Goal: Task Accomplishment & Management: Use online tool/utility

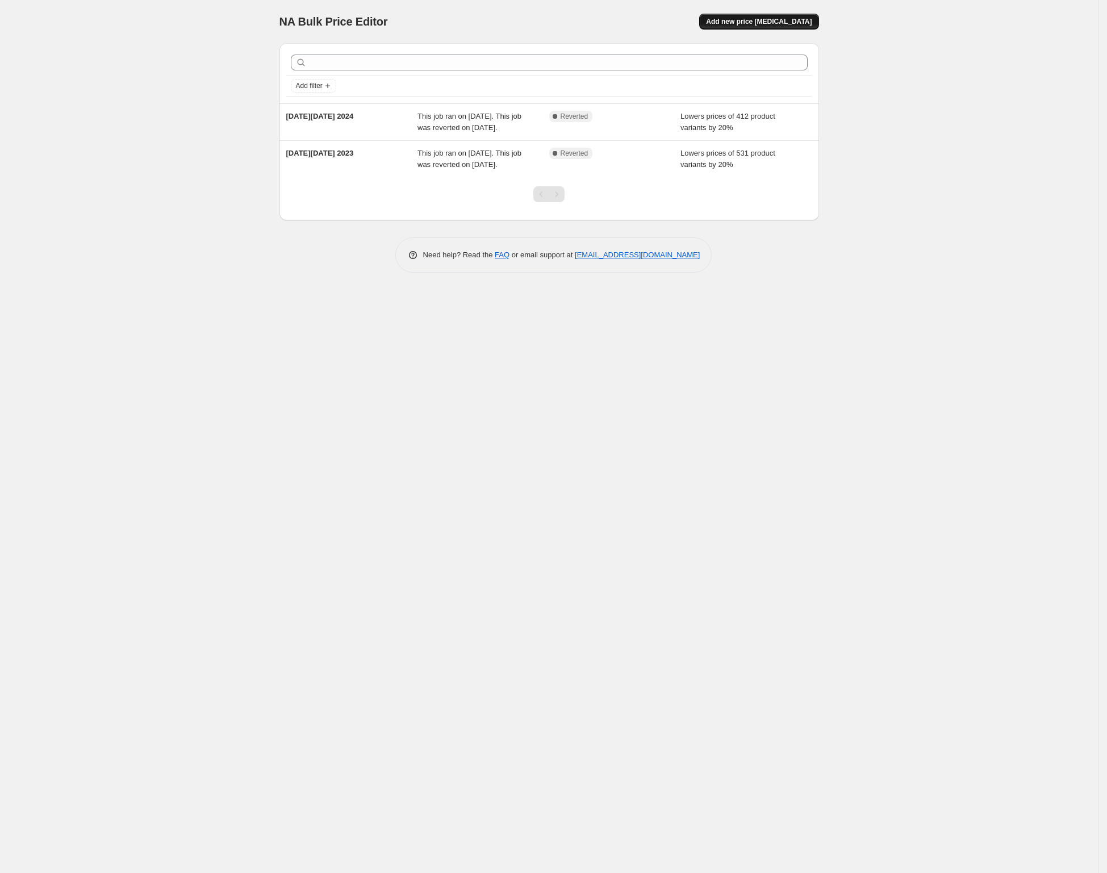
click at [745, 23] on span "Add new price [MEDICAL_DATA]" at bounding box center [759, 21] width 106 height 9
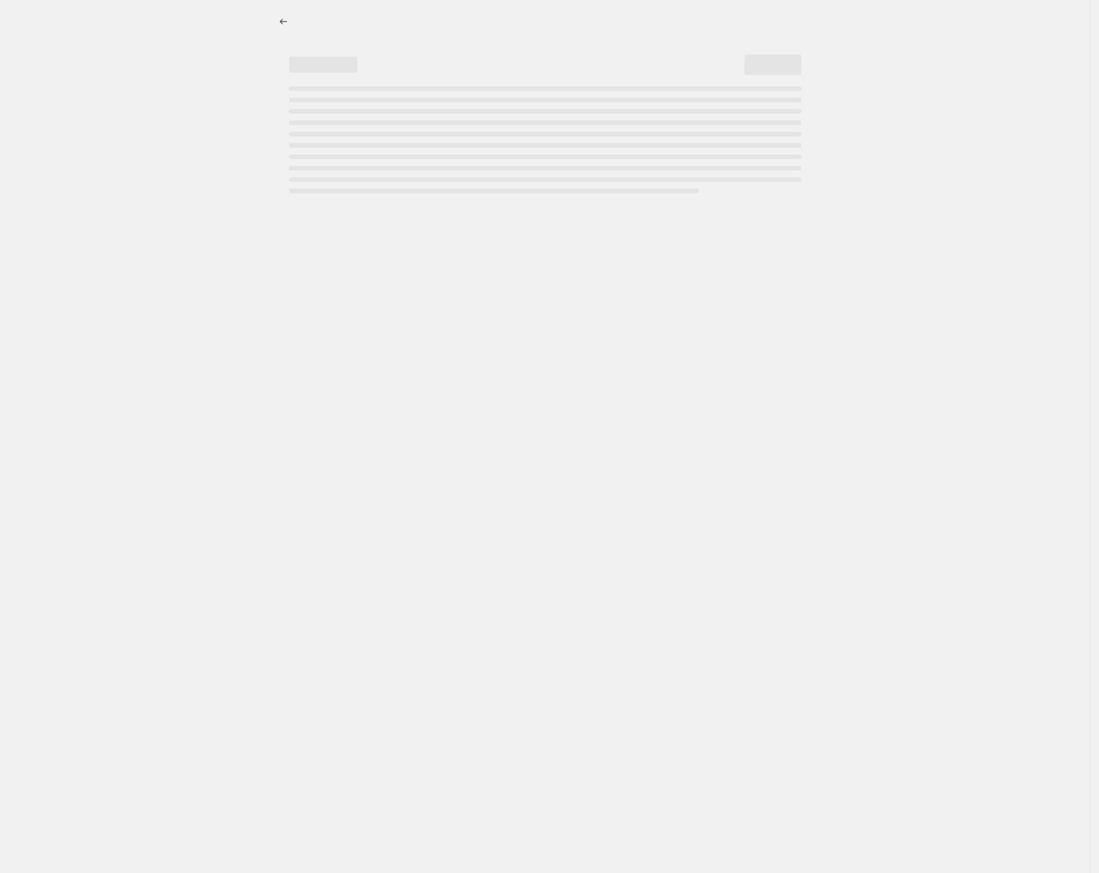
select select "percentage"
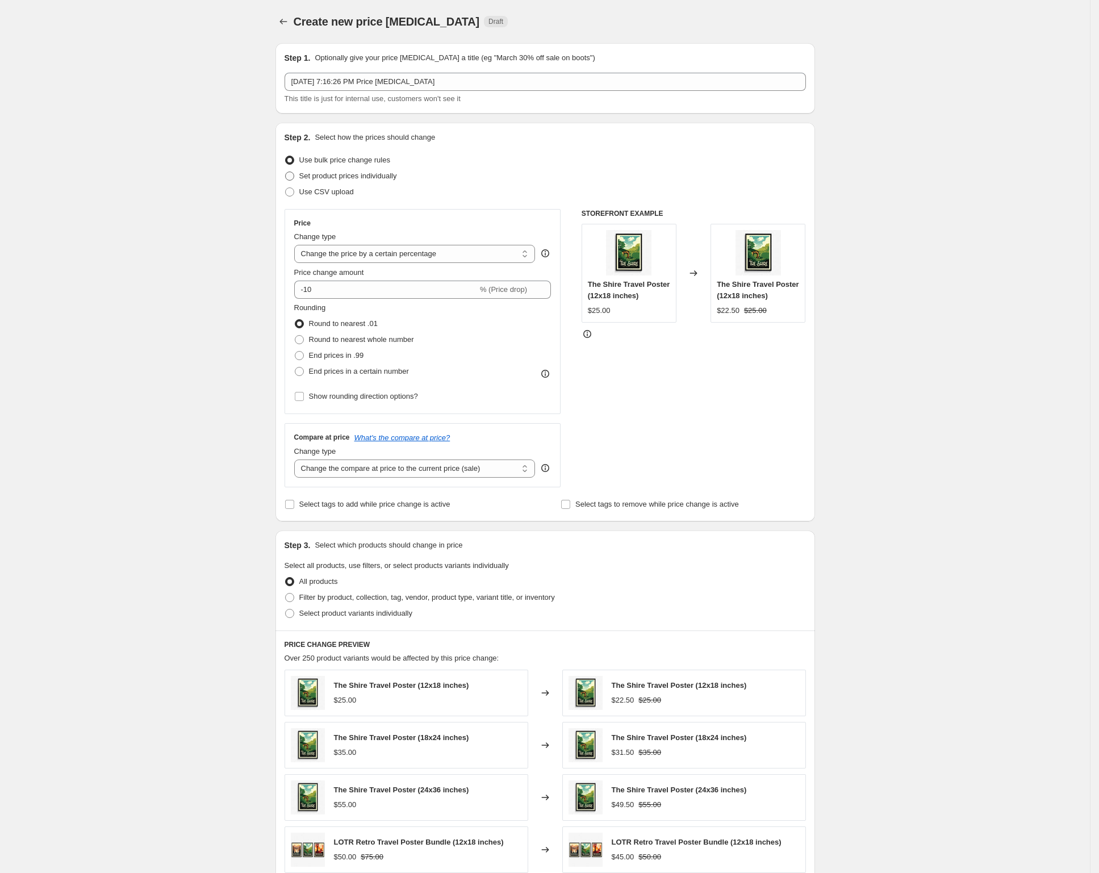
click at [290, 176] on span at bounding box center [289, 176] width 9 height 9
click at [286, 172] on input "Set product prices individually" at bounding box center [285, 172] width 1 height 1
radio input "true"
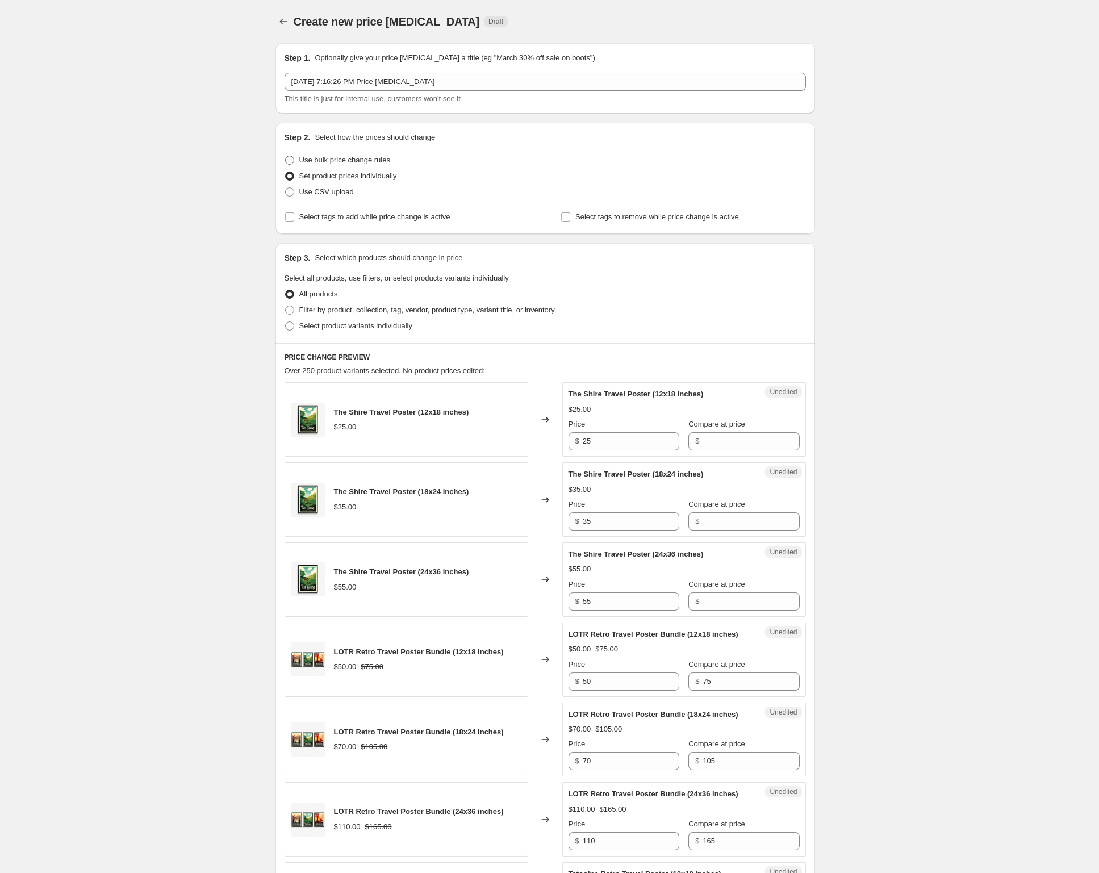
click at [294, 159] on span at bounding box center [289, 160] width 9 height 9
click at [286, 156] on input "Use bulk price change rules" at bounding box center [285, 156] width 1 height 1
radio input "true"
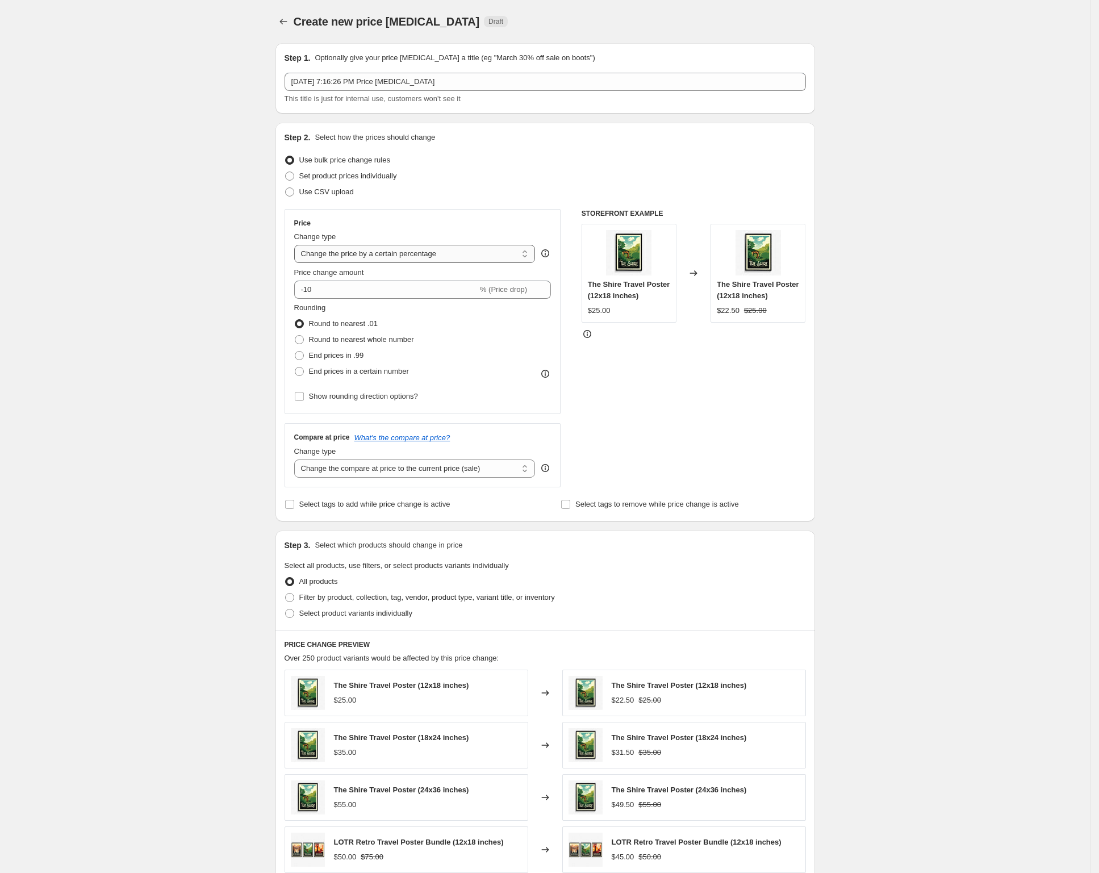
click at [413, 254] on select "Change the price to a certain amount Change the price by a certain amount Chang…" at bounding box center [414, 254] width 241 height 18
select select "by"
click at [298, 245] on select "Change the price to a certain amount Change the price by a certain amount Chang…" at bounding box center [414, 254] width 241 height 18
click at [370, 291] on input "-10.00" at bounding box center [398, 290] width 178 height 18
drag, startPoint x: 363, startPoint y: 291, endPoint x: 281, endPoint y: 291, distance: 82.4
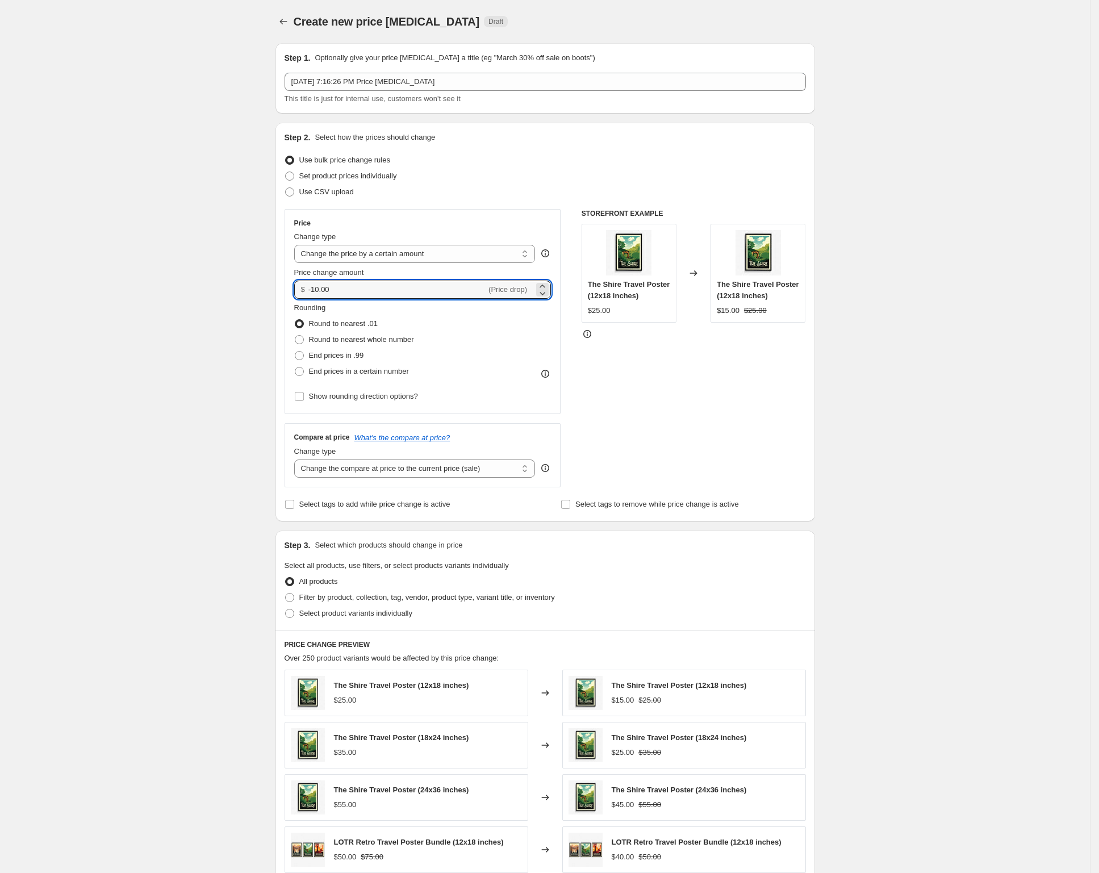
click at [281, 291] on div "Step 2. Select how the prices should change Use bulk price change rules Set pro…" at bounding box center [546, 322] width 540 height 399
type input "2.50"
click at [234, 288] on div "Create new price change job. This page is ready Create new price change job Dra…" at bounding box center [545, 568] width 1090 height 1136
click at [497, 472] on select "Change the compare at price to the current price (sale) Change the compare at p…" at bounding box center [414, 469] width 241 height 18
select select "no_change"
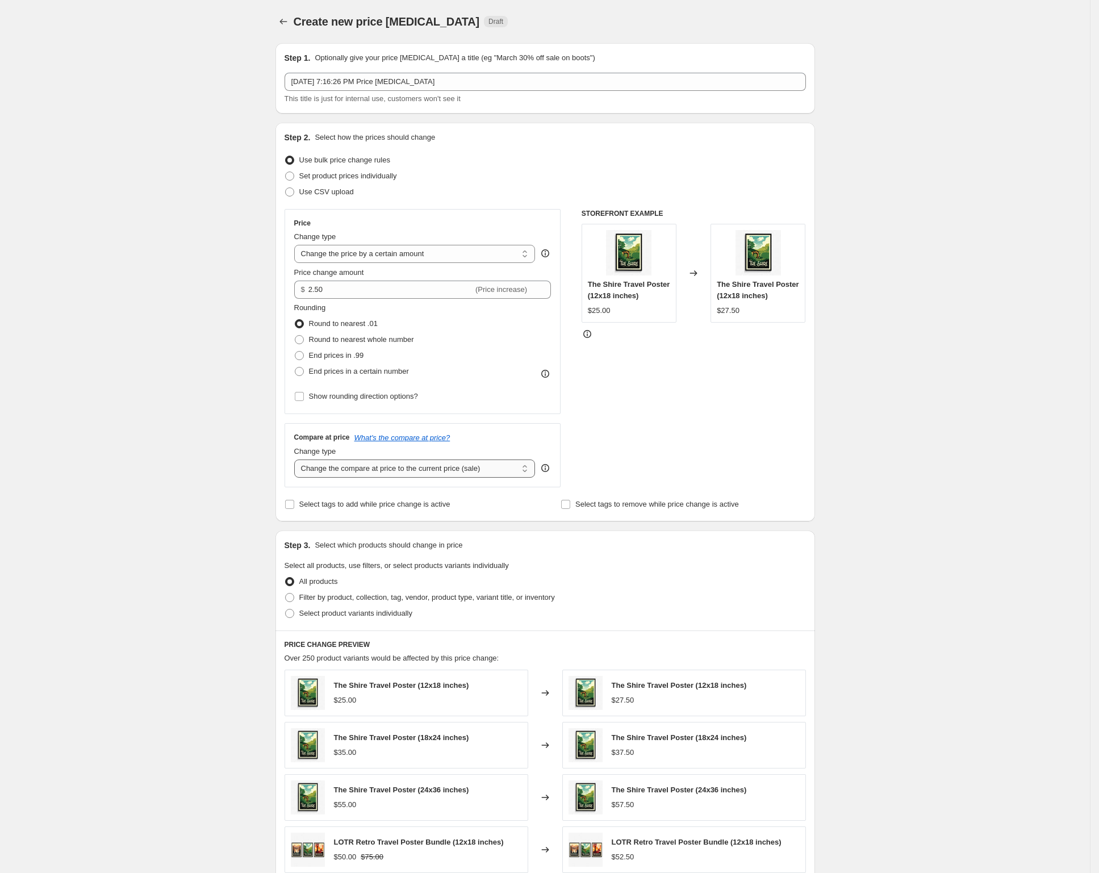
click at [298, 460] on select "Change the compare at price to the current price (sale) Change the compare at p…" at bounding box center [414, 469] width 241 height 18
click at [256, 477] on div "Create new price change job. This page is ready Create new price change job Dra…" at bounding box center [545, 568] width 1090 height 1136
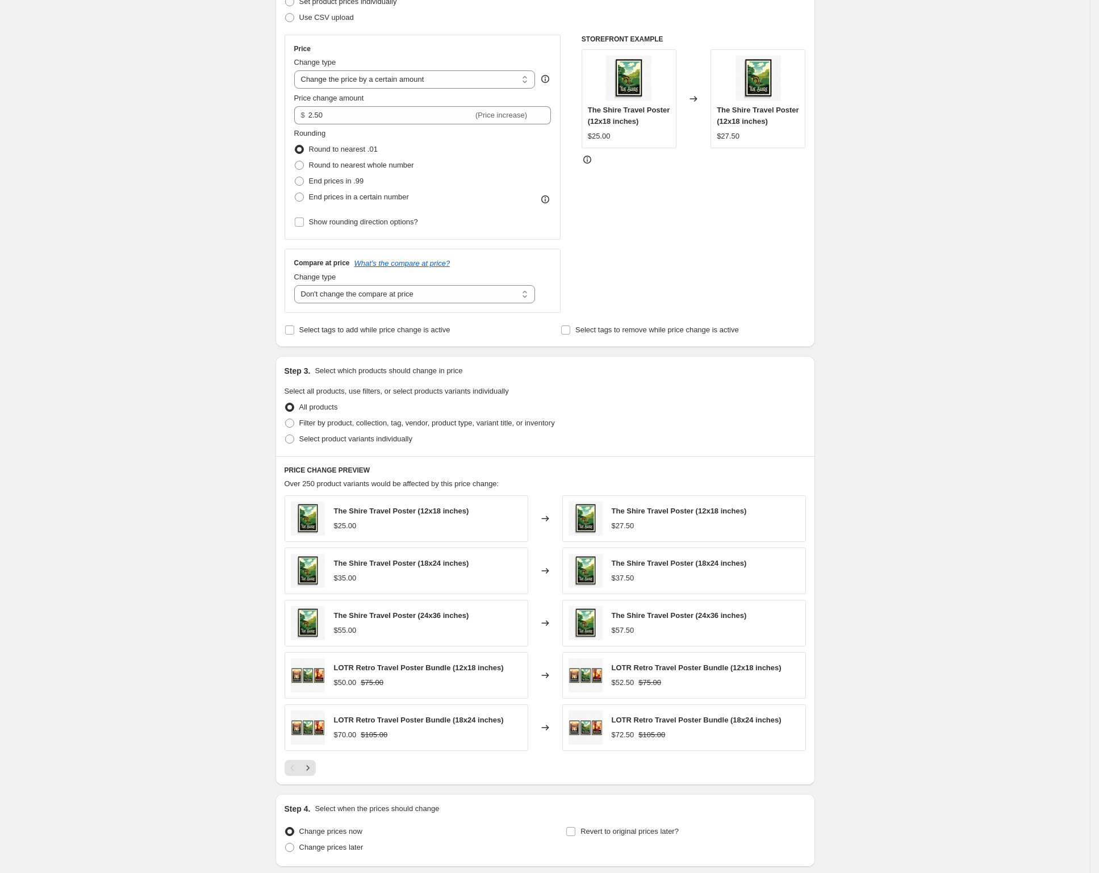
scroll to position [259, 0]
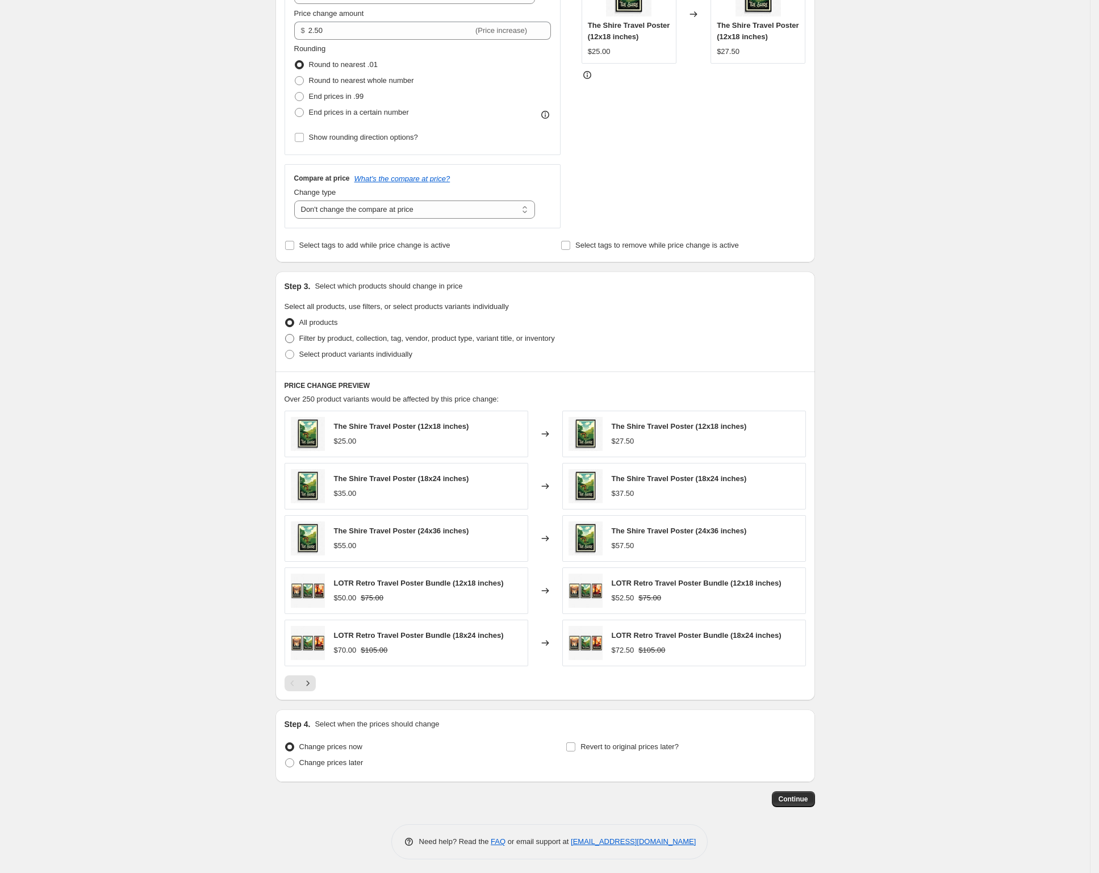
click at [294, 339] on span at bounding box center [289, 338] width 9 height 9
click at [286, 335] on input "Filter by product, collection, tag, vendor, product type, variant title, or inv…" at bounding box center [285, 334] width 1 height 1
radio input "true"
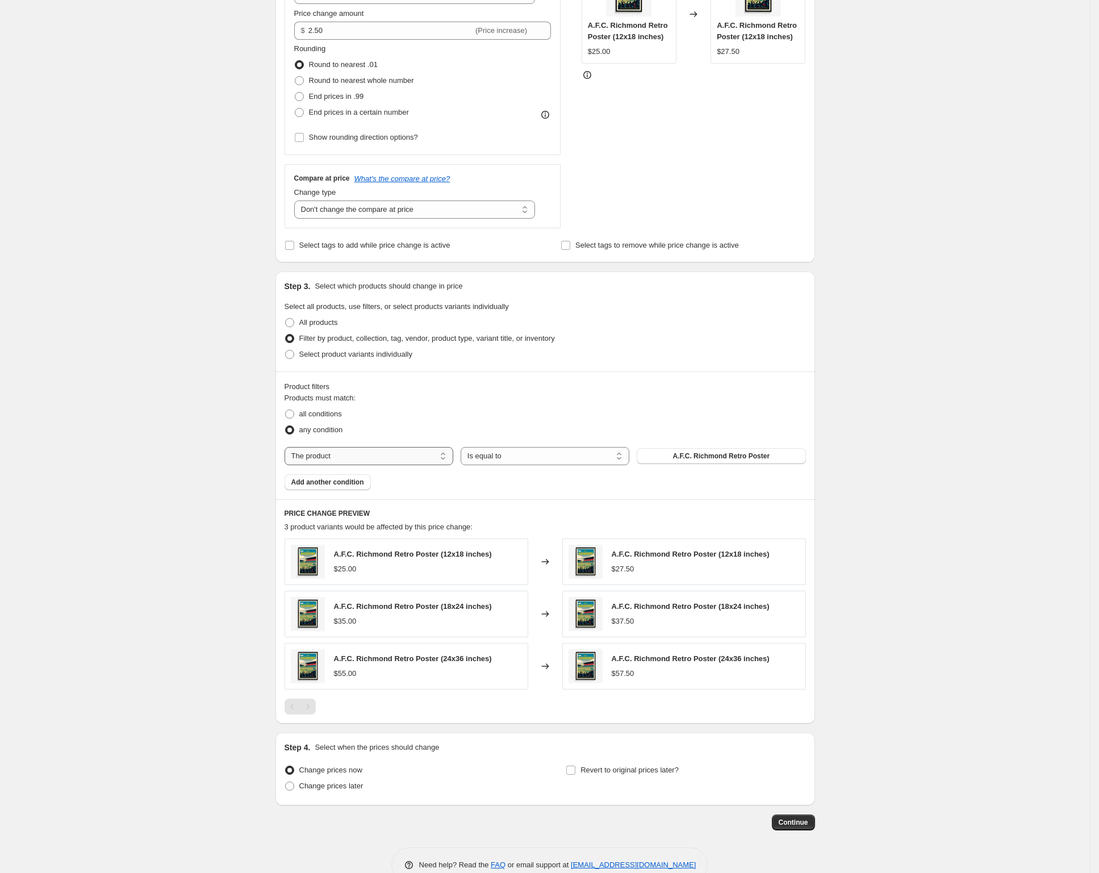
click at [390, 458] on select "The product The product's collection The product's tag The product's vendor The…" at bounding box center [369, 456] width 169 height 18
select select "title"
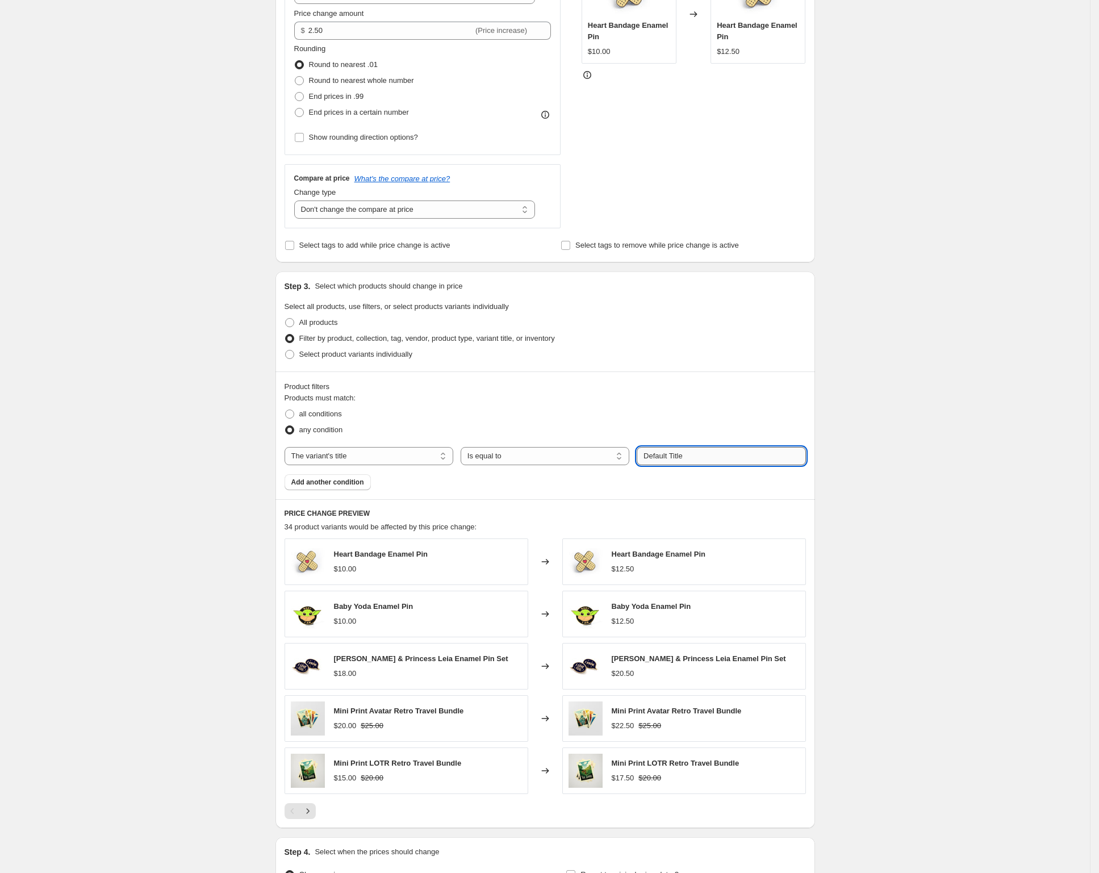
click at [747, 451] on input "Default Title" at bounding box center [721, 456] width 169 height 18
drag, startPoint x: 743, startPoint y: 455, endPoint x: 620, endPoint y: 435, distance: 124.4
click at [622, 439] on div "Products must match: all conditions any condition The product The product's col…" at bounding box center [546, 442] width 522 height 98
type input "18x24"
click at [176, 435] on div "Create new price change job. This page is ready Create new price change job Dra…" at bounding box center [545, 373] width 1090 height 1264
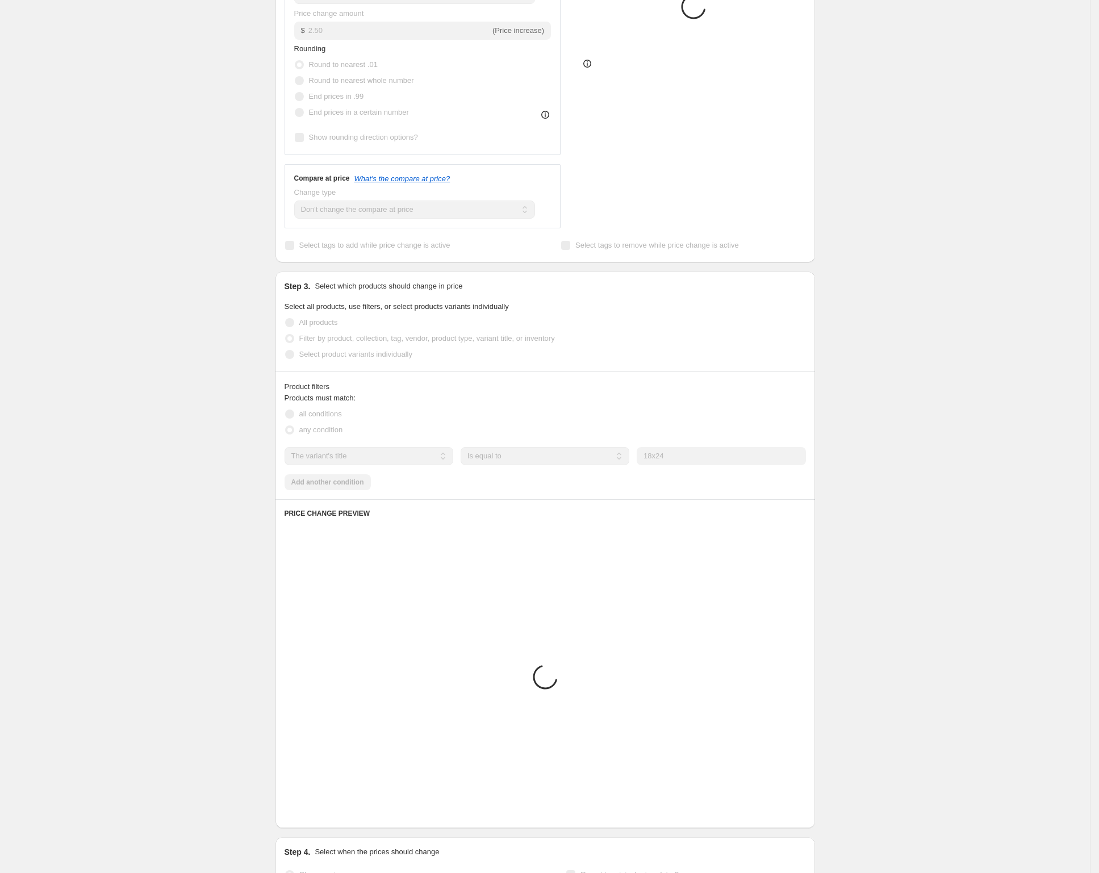
scroll to position [102, 0]
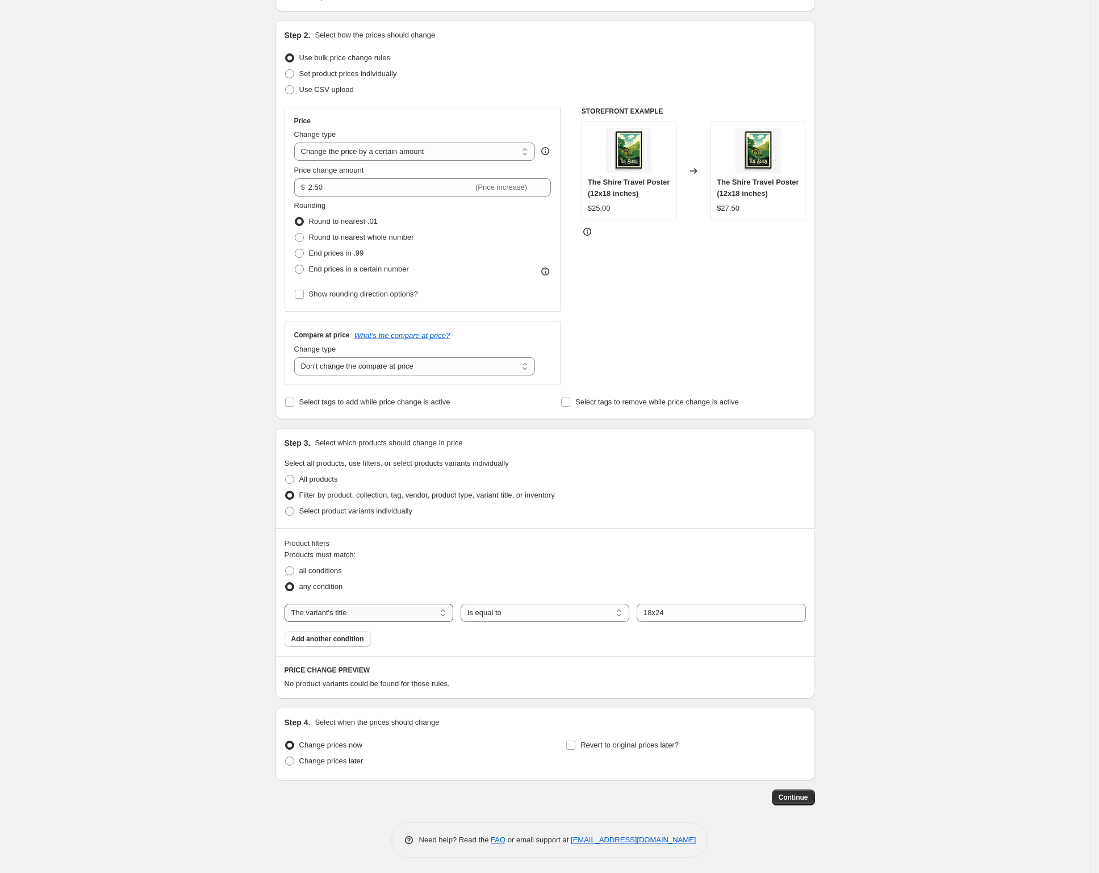
click at [414, 614] on select "The product The product's collection The product's tag The product's vendor The…" at bounding box center [369, 613] width 169 height 18
click at [538, 615] on select "Is equal to Is not equal to Contains" at bounding box center [545, 613] width 169 height 18
select select "contains"
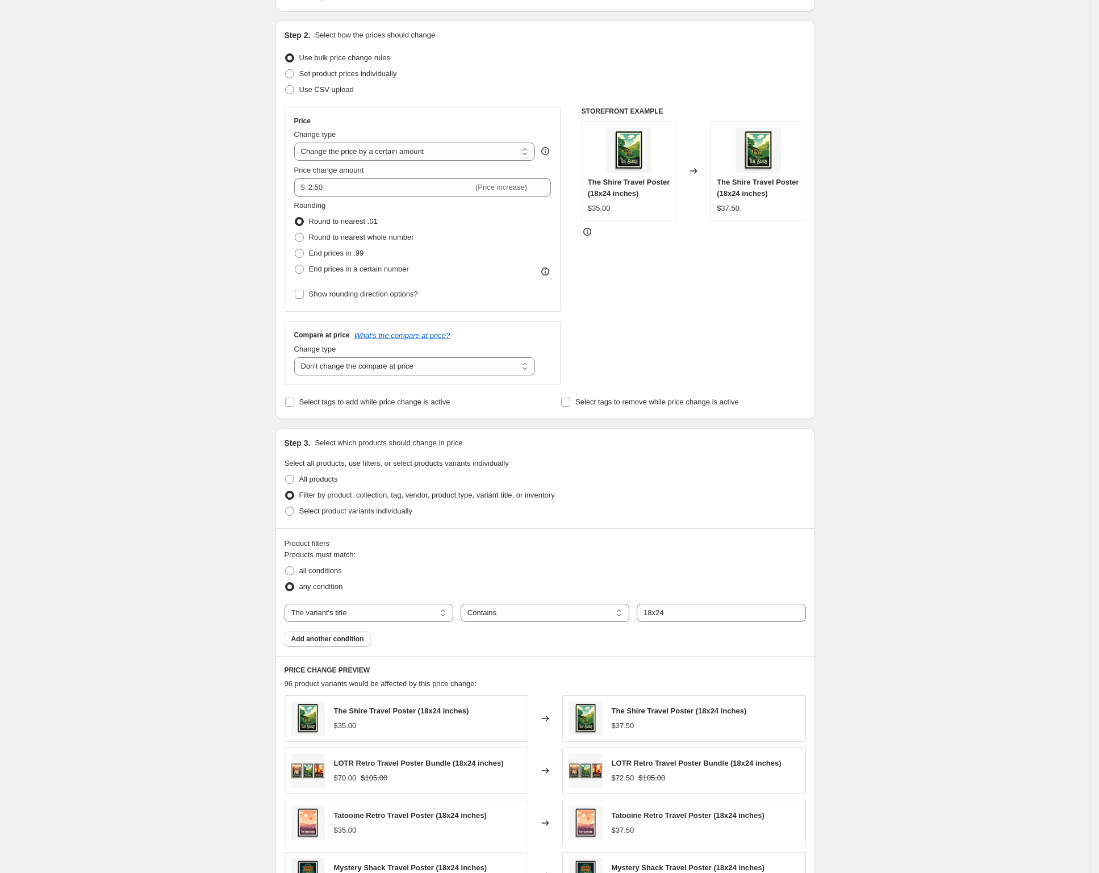
click at [874, 577] on div "Create new price change job. This page is ready Create new price change job Dra…" at bounding box center [545, 530] width 1090 height 1264
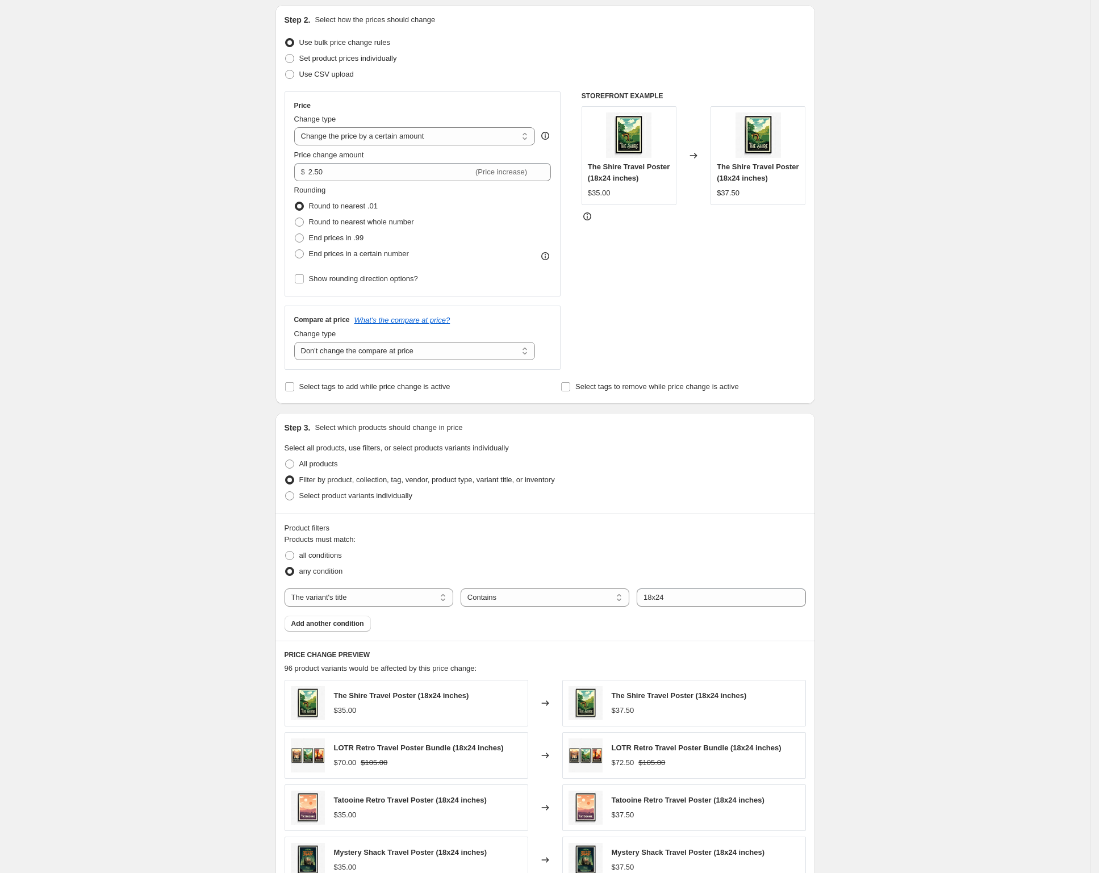
scroll to position [292, 0]
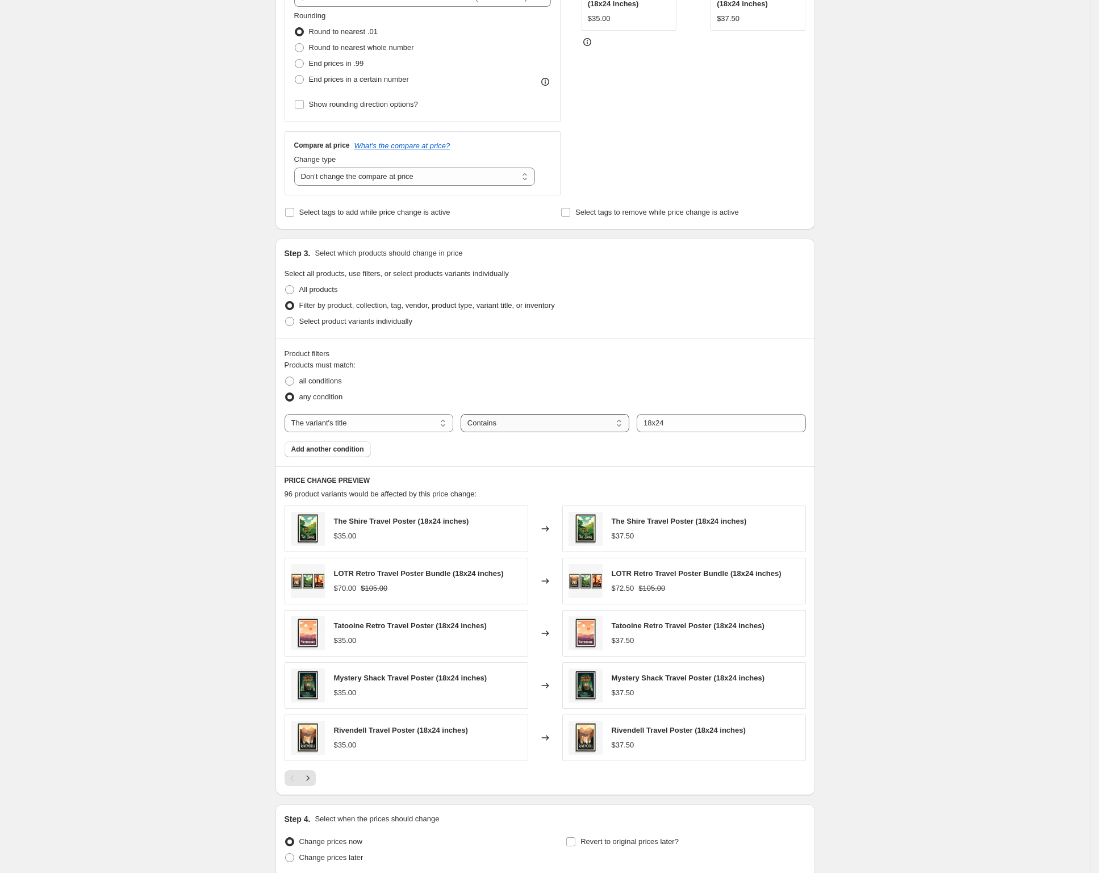
click at [468, 418] on select "Is equal to Is not equal to Contains" at bounding box center [545, 423] width 169 height 18
click at [353, 445] on span "Add another condition" at bounding box center [327, 449] width 73 height 9
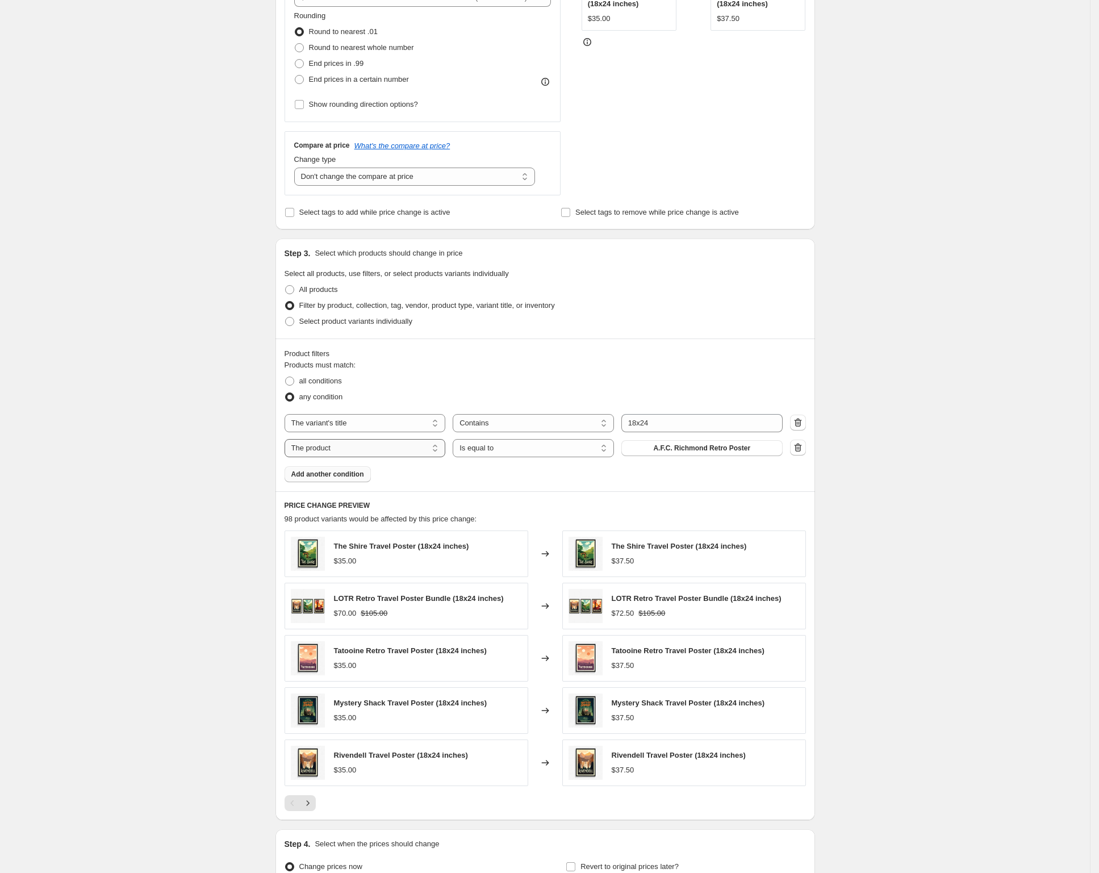
click at [376, 446] on select "The product The product's collection The product's tag The product's vendor The…" at bounding box center [365, 448] width 161 height 18
click at [498, 451] on select "Is equal to Is not equal to" at bounding box center [533, 448] width 161 height 18
select select "not_equal"
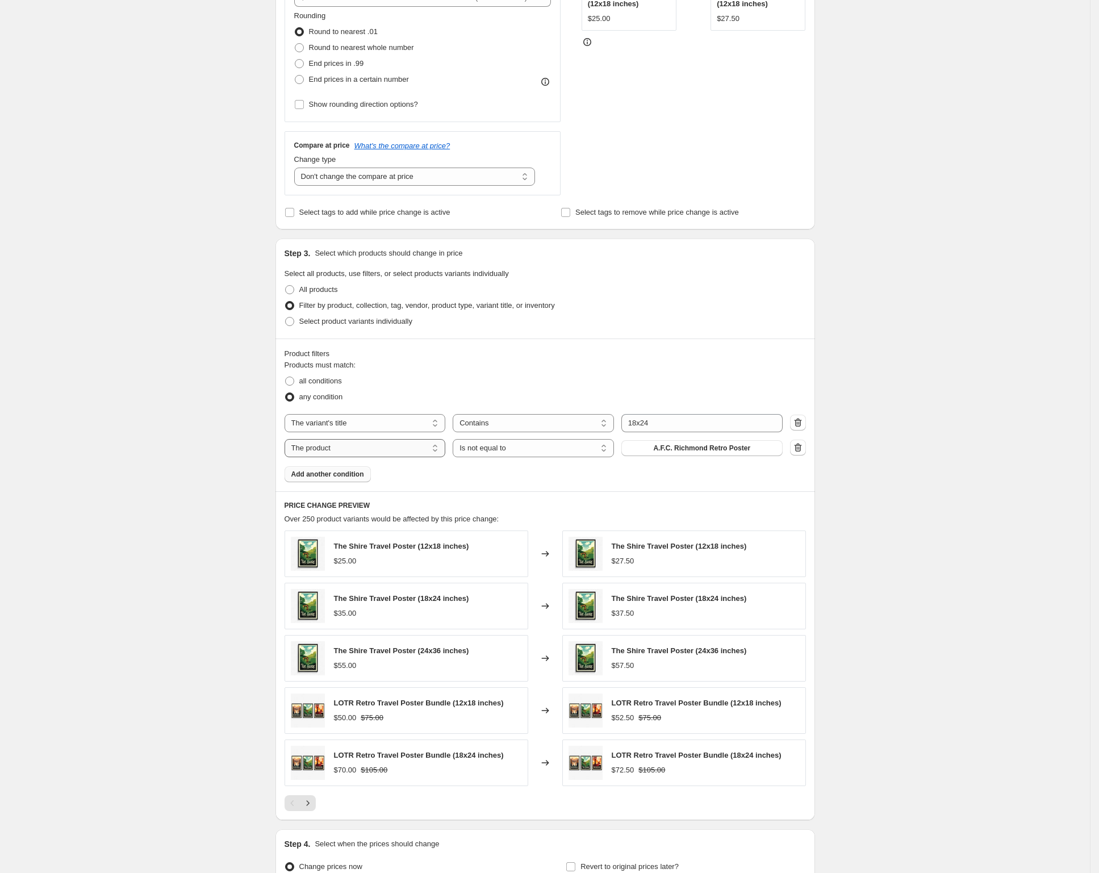
click at [370, 444] on select "The product The product's collection The product's tag The product's vendor The…" at bounding box center [365, 448] width 161 height 18
select select "collection"
click at [675, 447] on span "Animated Movies/TV" at bounding box center [702, 448] width 66 height 9
click at [977, 311] on div "Create new price change job. This page is ready Create new price change job Dra…" at bounding box center [545, 352] width 1090 height 1289
click at [294, 379] on span at bounding box center [289, 381] width 9 height 9
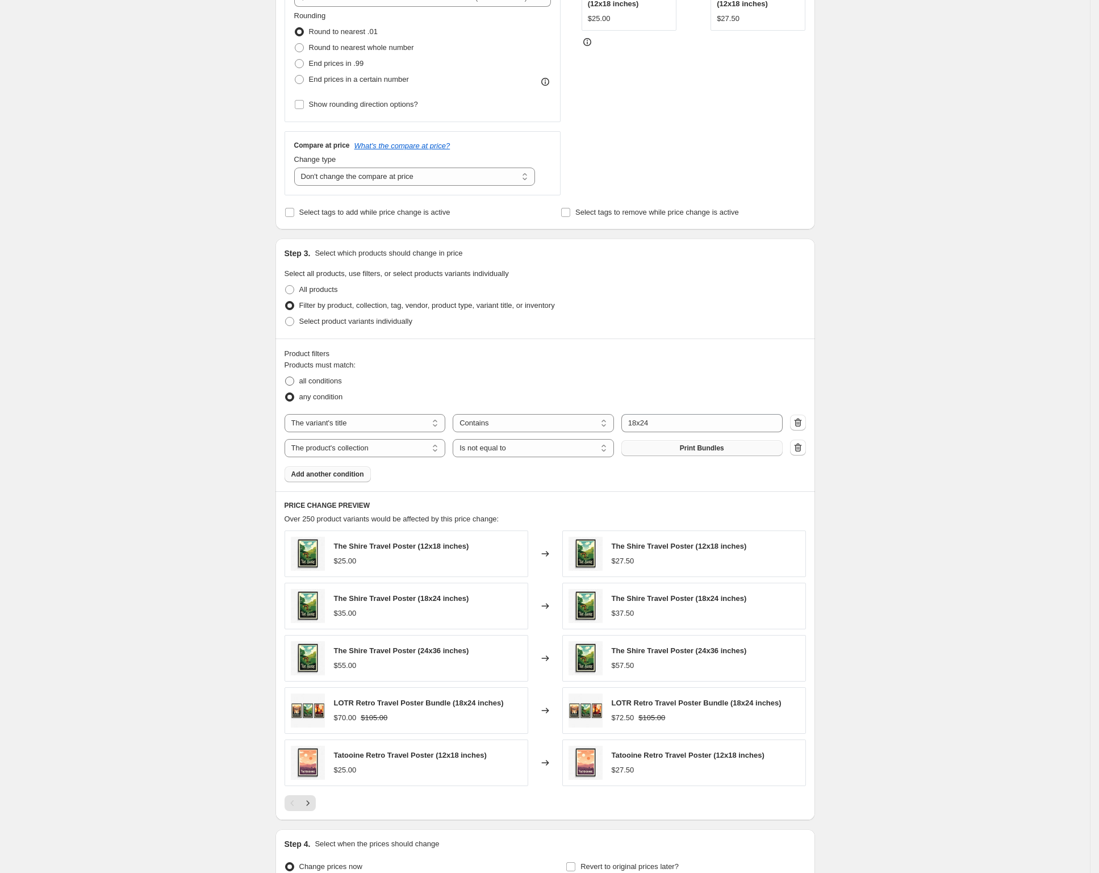
click at [286, 377] on input "all conditions" at bounding box center [285, 377] width 1 height 1
radio input "true"
click at [314, 799] on icon "Next" at bounding box center [307, 803] width 11 height 11
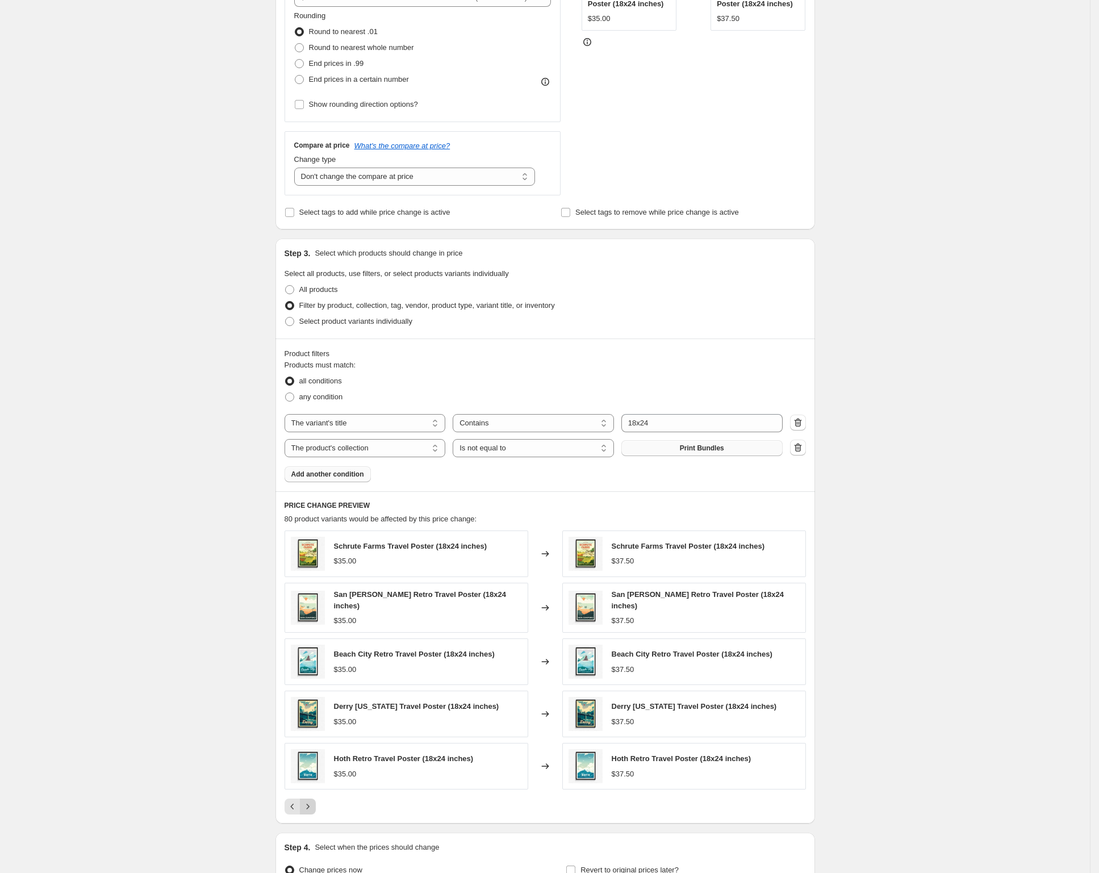
click at [314, 801] on icon "Next" at bounding box center [307, 806] width 11 height 11
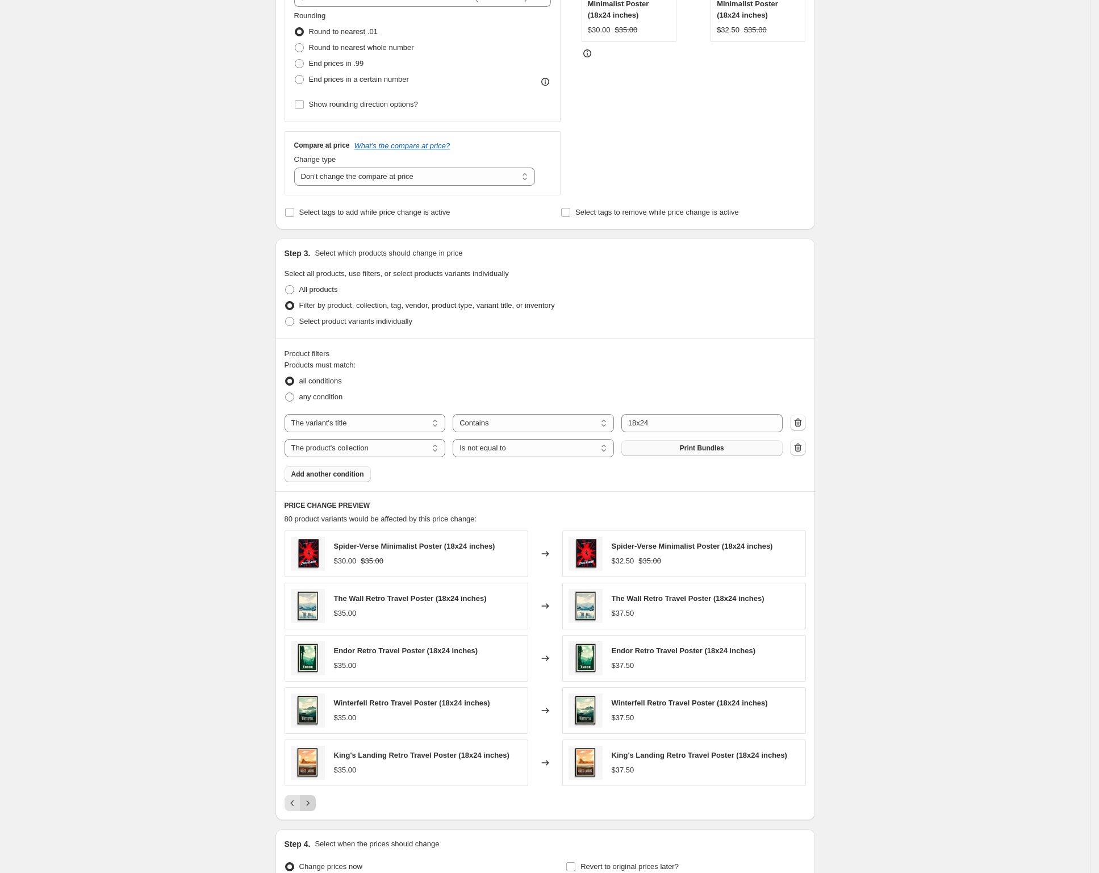
click at [311, 805] on icon "Next" at bounding box center [307, 803] width 11 height 11
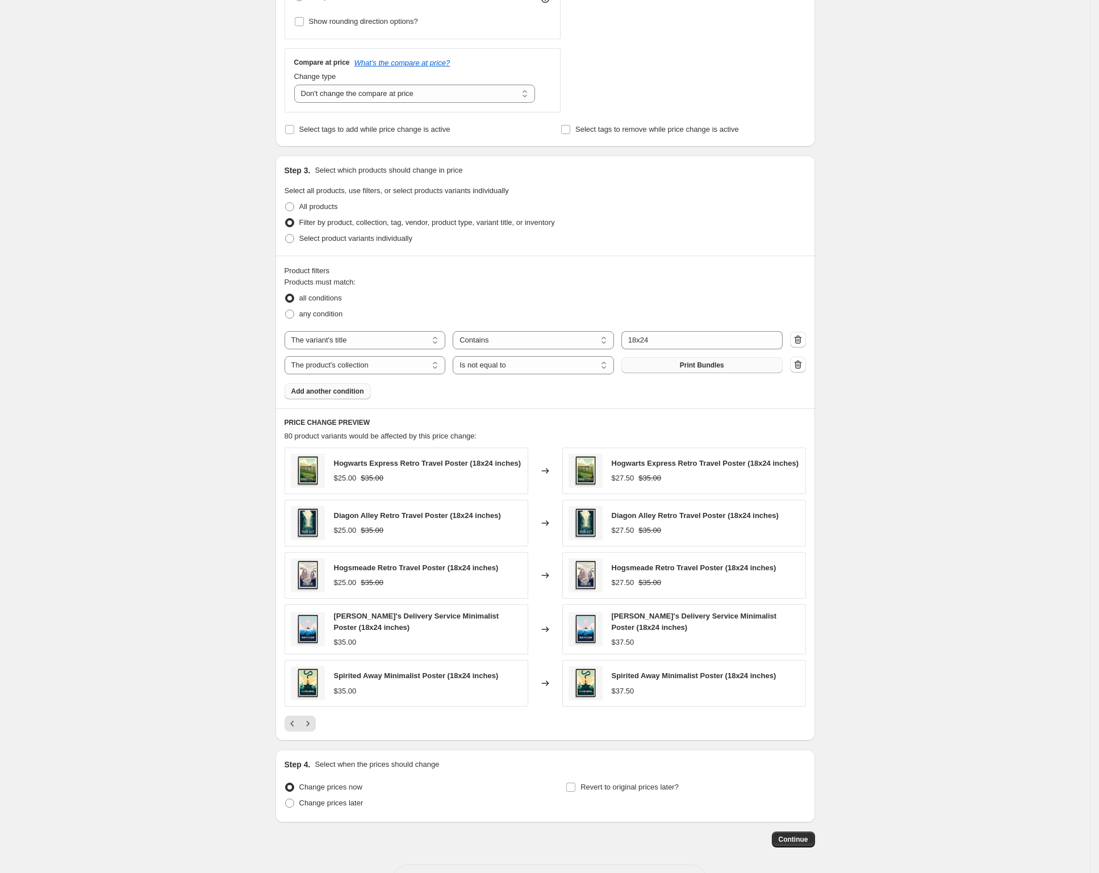
scroll to position [419, 0]
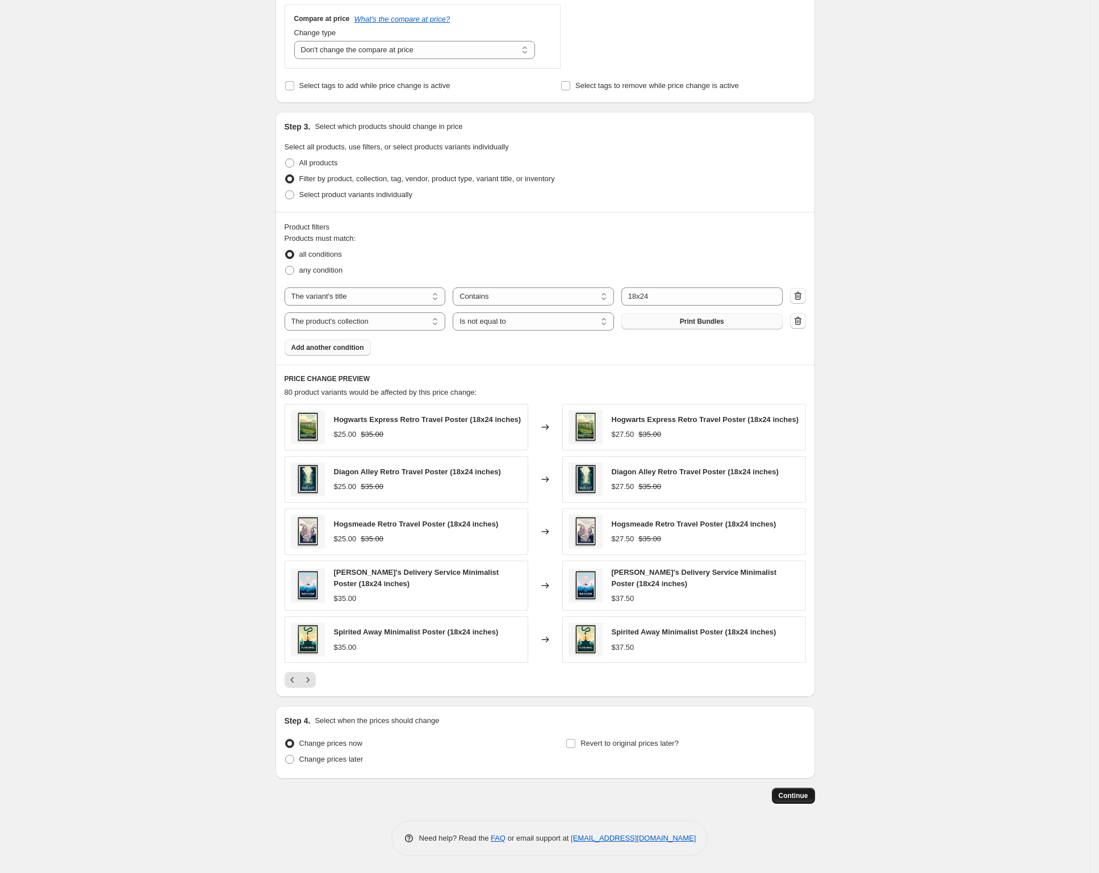
click at [790, 794] on span "Continue" at bounding box center [794, 796] width 30 height 9
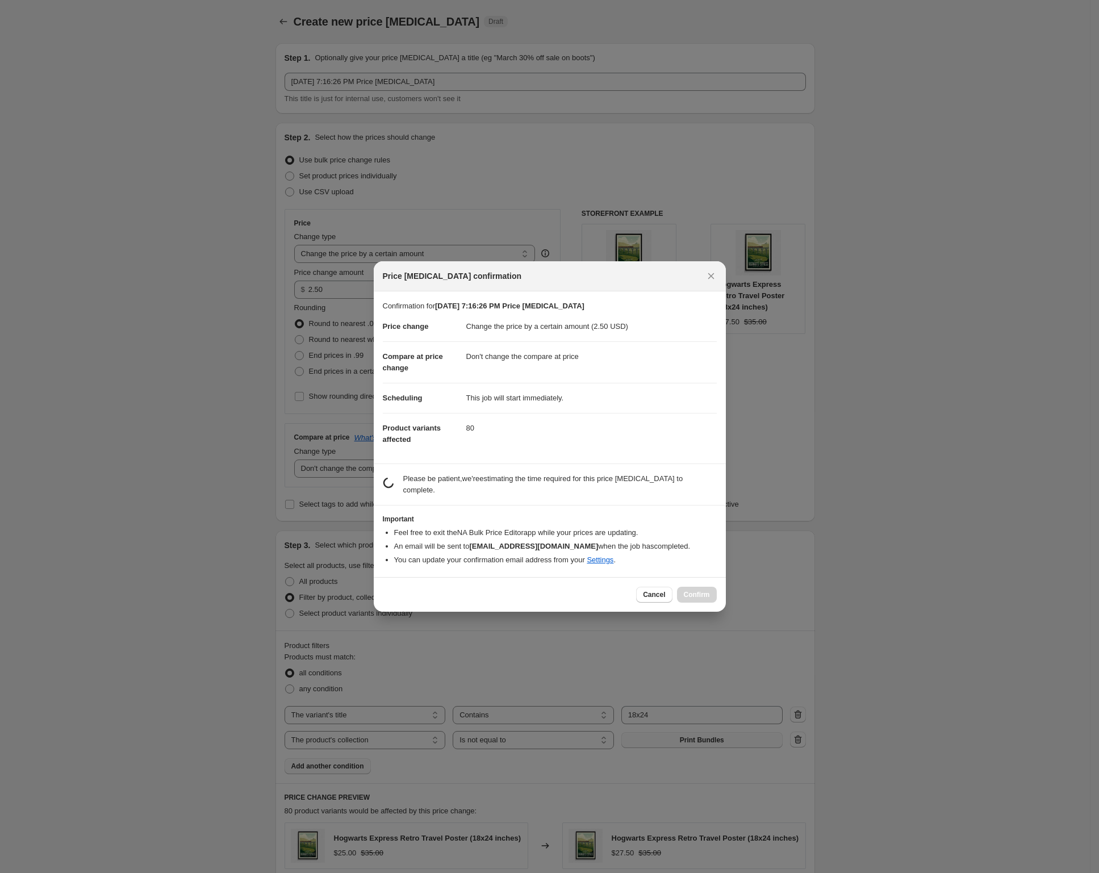
scroll to position [0, 0]
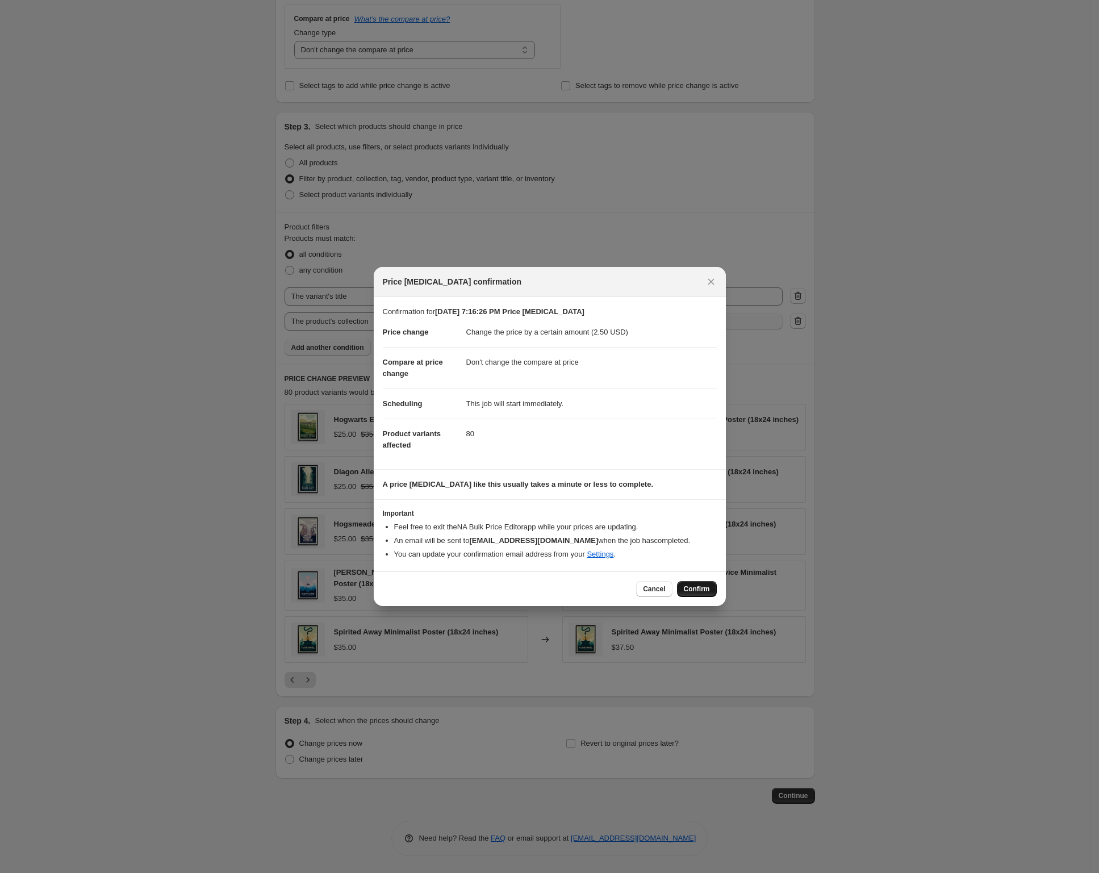
click at [699, 589] on span "Confirm" at bounding box center [697, 589] width 26 height 9
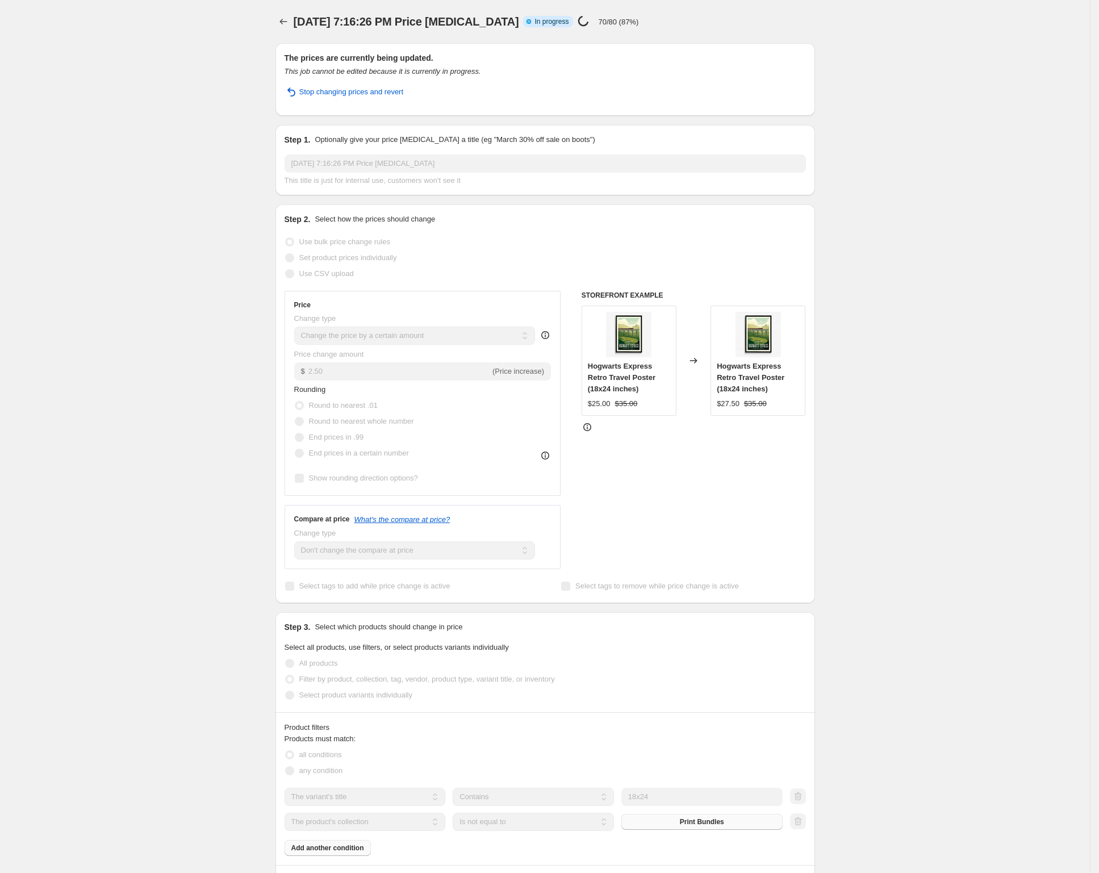
select select "by"
select select "no_change"
select select "title"
select select "contains"
select select "collection"
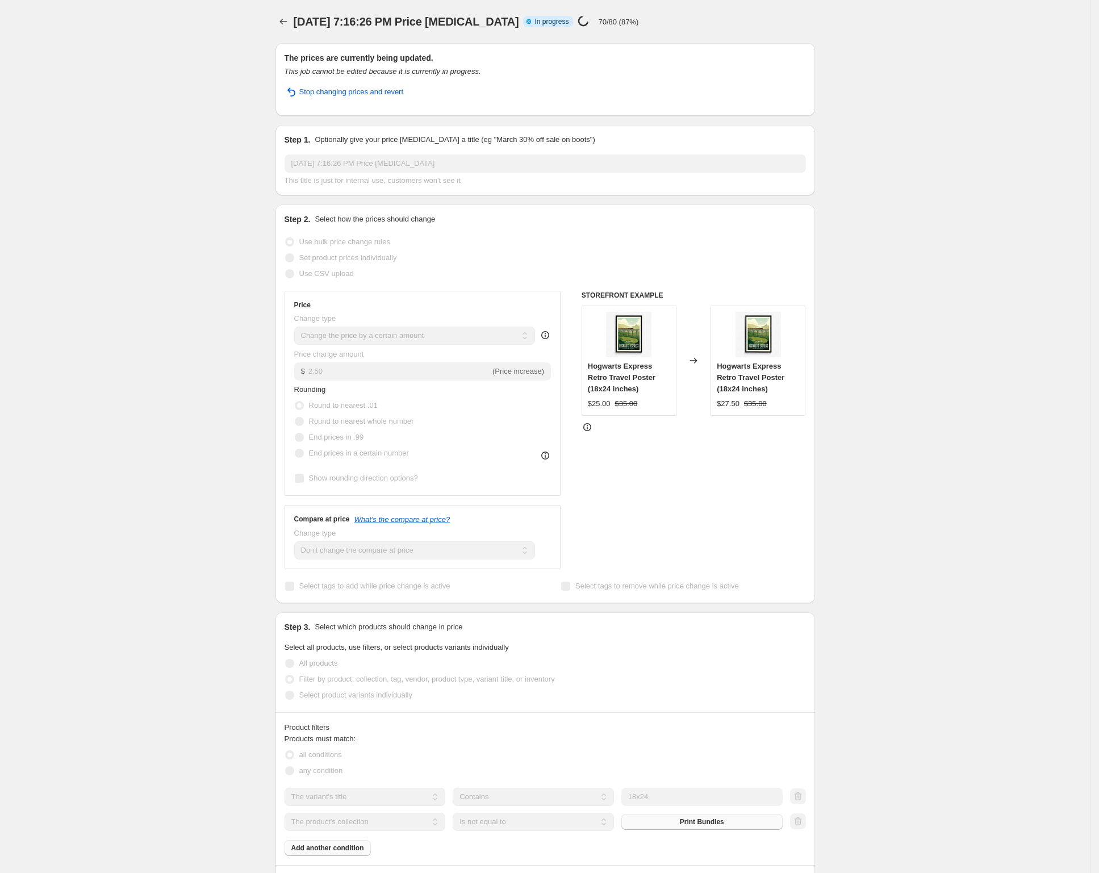
select select "not_equal"
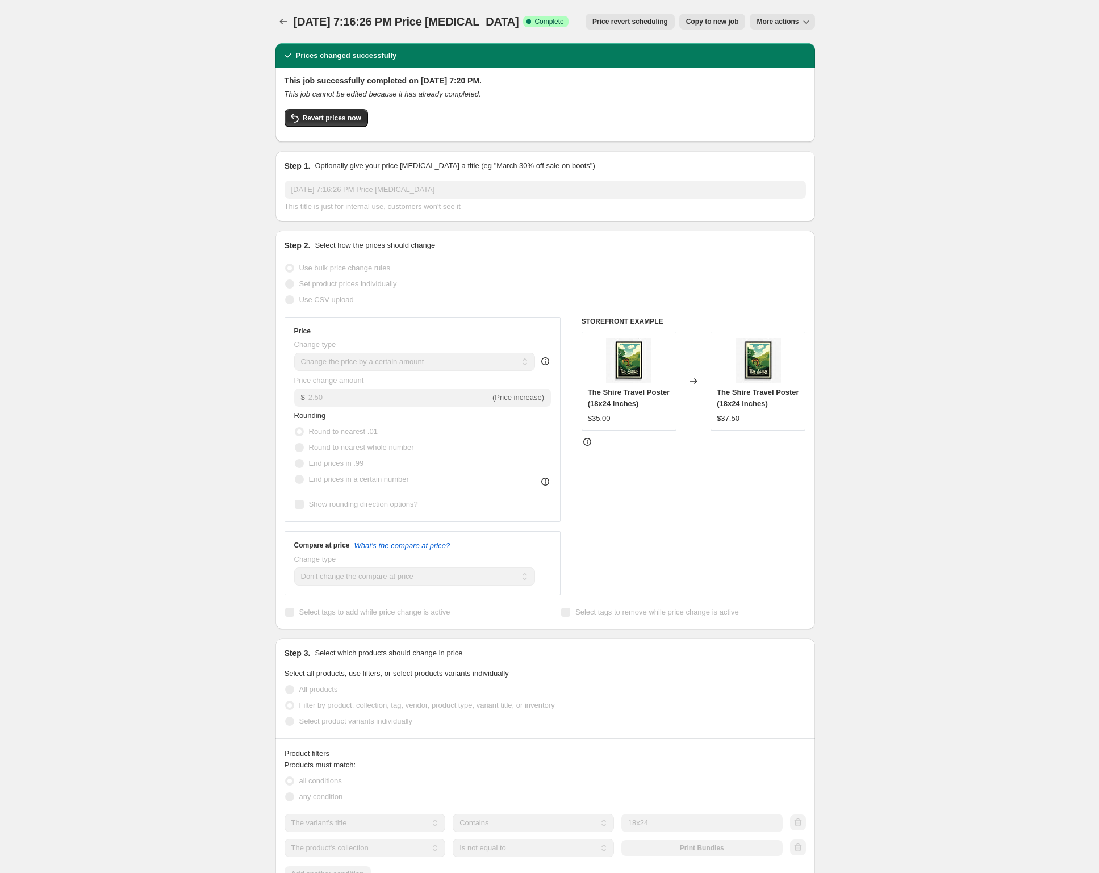
click at [786, 22] on span "More actions" at bounding box center [778, 21] width 42 height 9
click at [909, 38] on div "Aug 19, 2025, 7:16:26 PM Price change job. This page is ready Aug 19, 2025, 7:1…" at bounding box center [545, 686] width 1090 height 1372
click at [291, 21] on button "Price change jobs" at bounding box center [284, 22] width 16 height 16
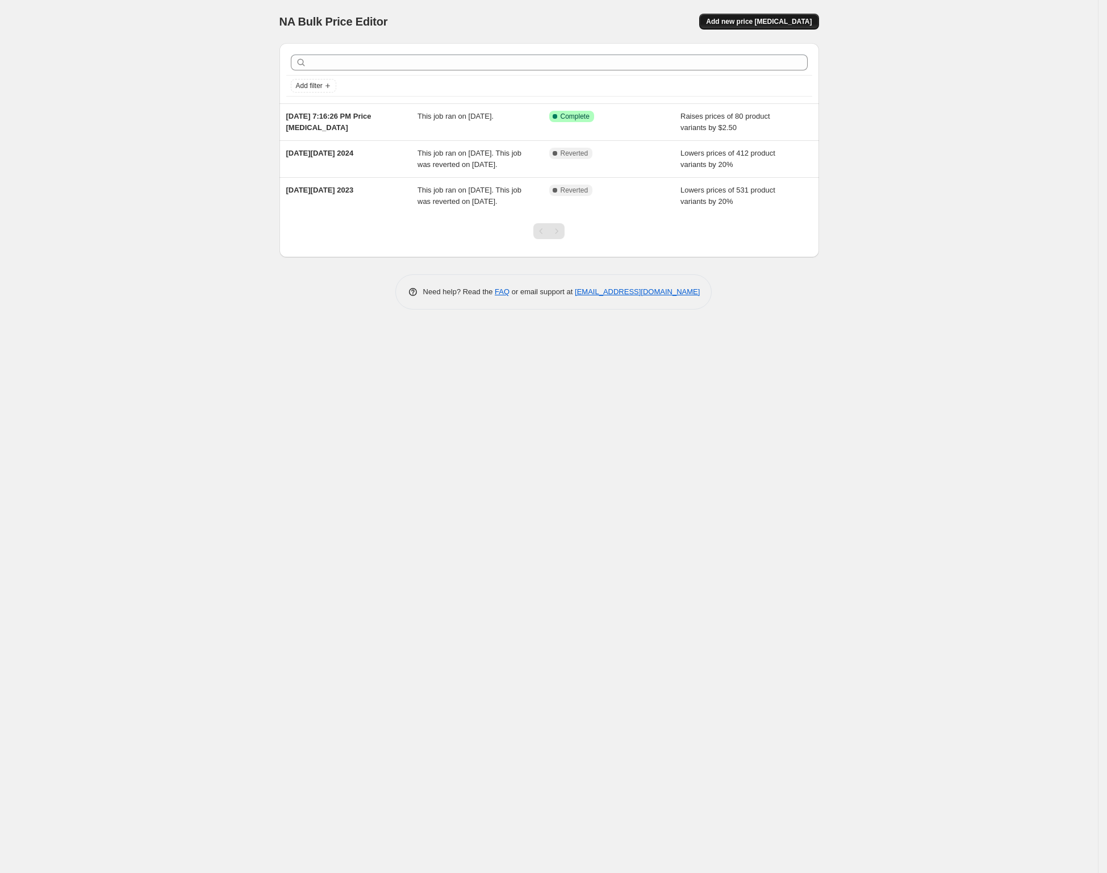
click at [752, 26] on span "Add new price change job" at bounding box center [759, 21] width 106 height 9
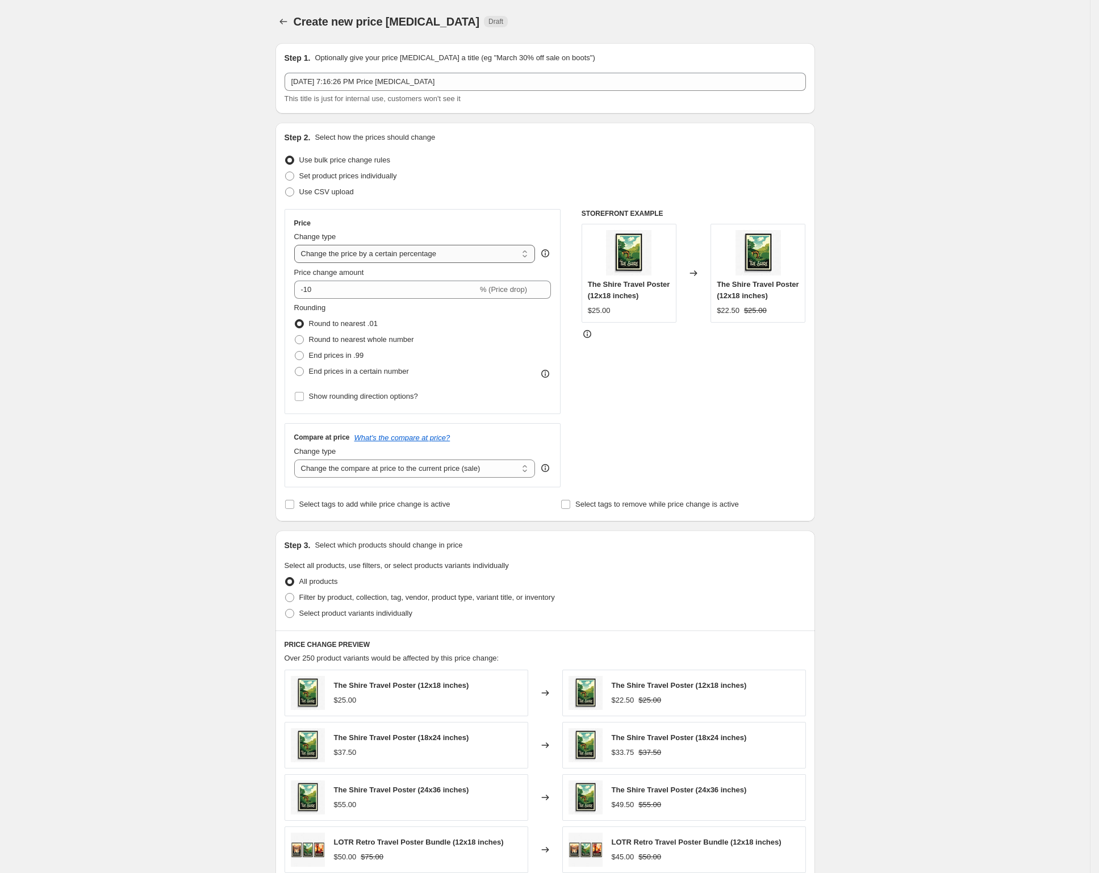
click at [355, 258] on select "Change the price to a certain amount Change the price by a certain amount Chang…" at bounding box center [414, 254] width 241 height 18
select select "by"
click at [298, 245] on select "Change the price to a certain amount Change the price by a certain amount Chang…" at bounding box center [414, 254] width 241 height 18
drag, startPoint x: 323, startPoint y: 288, endPoint x: 281, endPoint y: 288, distance: 42.0
click at [282, 288] on div "Step 2. Select how the prices should change Use bulk price change rules Set pro…" at bounding box center [546, 322] width 540 height 399
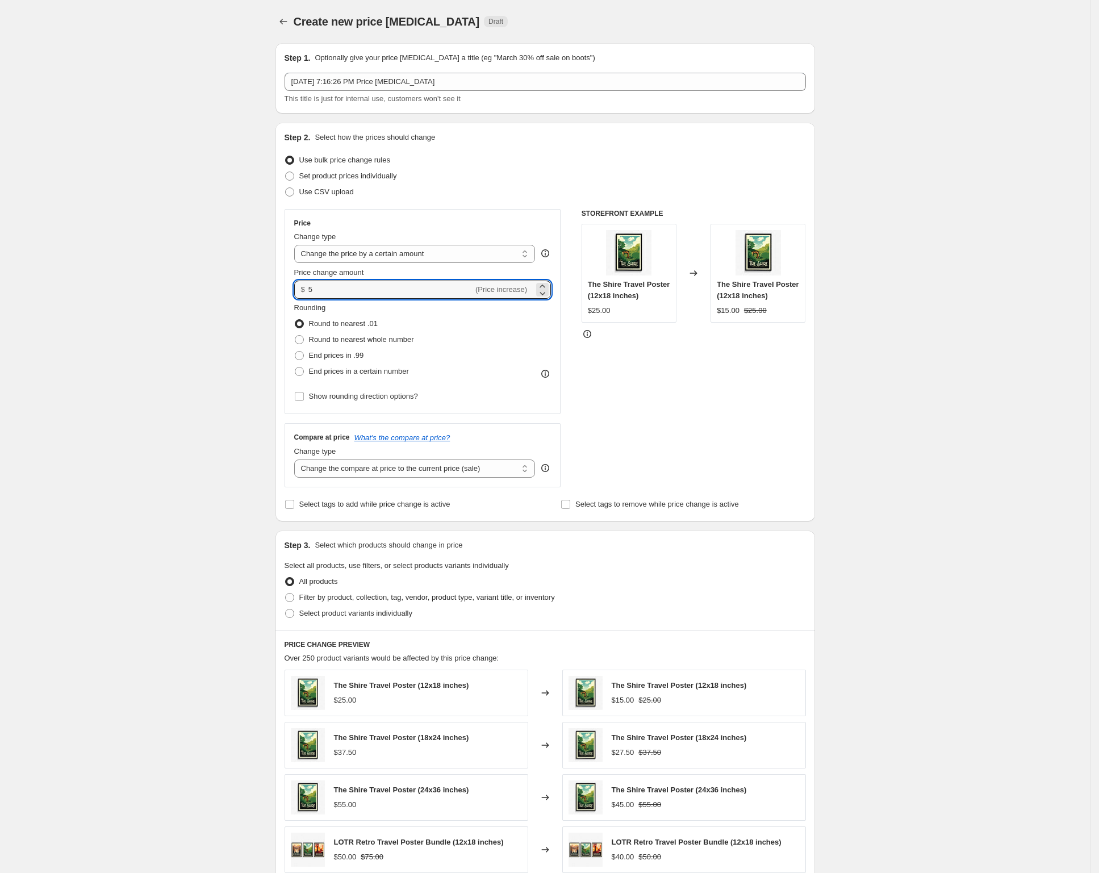
type input "5.00"
click at [222, 288] on div "Create new price change job. This page is ready Create new price change job Dra…" at bounding box center [545, 568] width 1090 height 1136
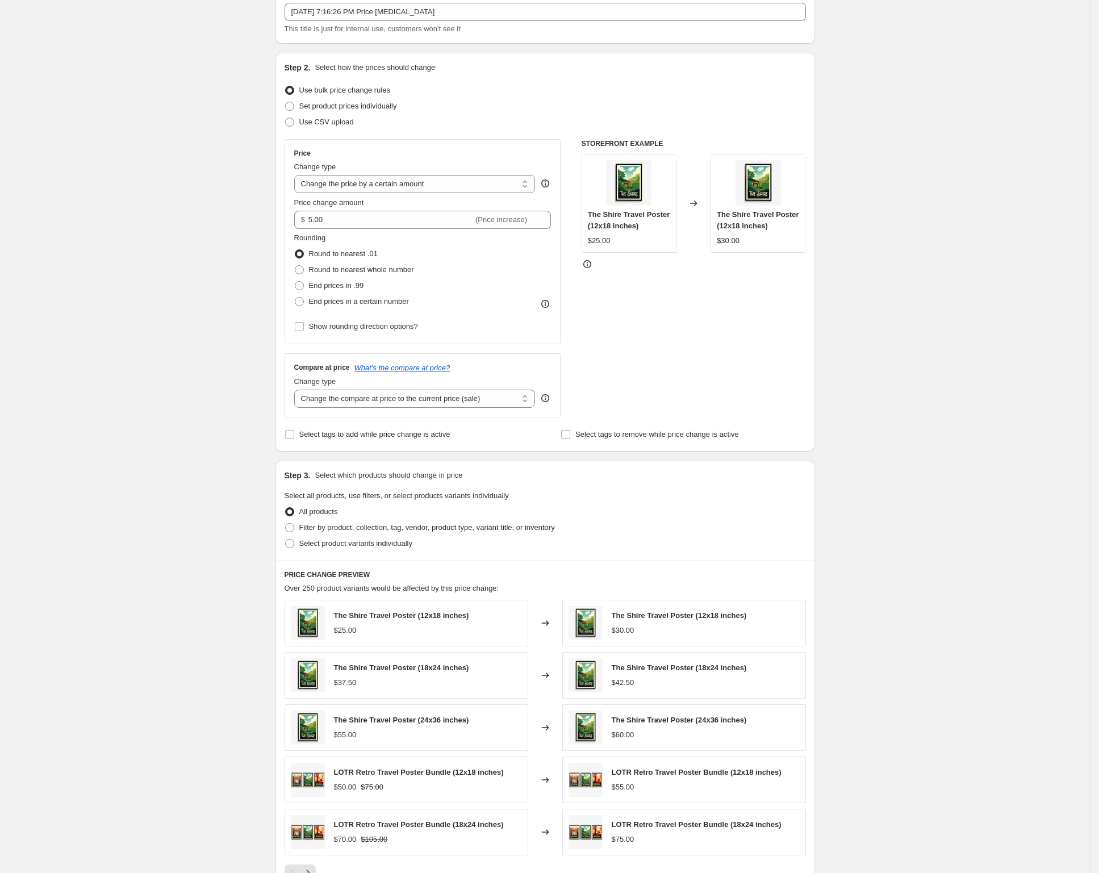
scroll to position [78, 0]
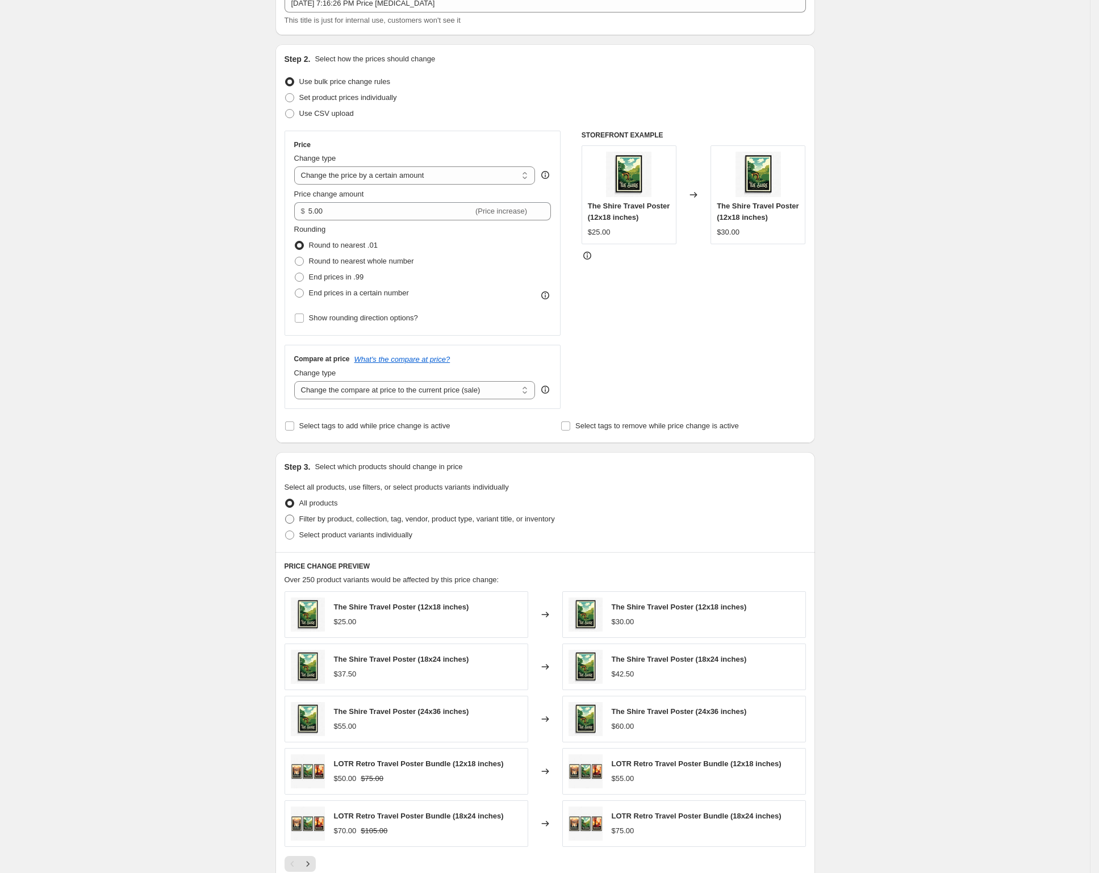
click at [292, 517] on span at bounding box center [289, 519] width 9 height 9
click at [286, 515] on input "Filter by product, collection, tag, vendor, product type, variant title, or inv…" at bounding box center [285, 515] width 1 height 1
radio input "true"
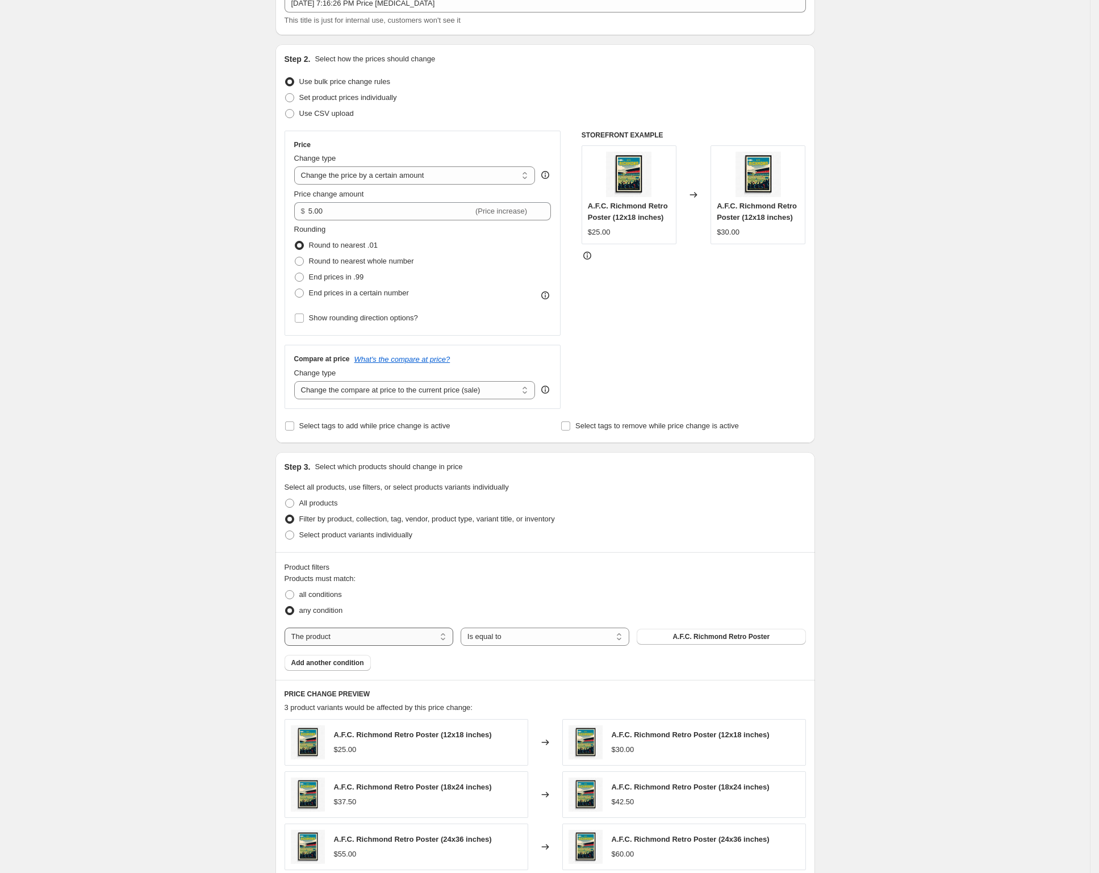
click at [373, 632] on select "The product The product's collection The product's tag The product's vendor The…" at bounding box center [369, 637] width 169 height 18
select select "title"
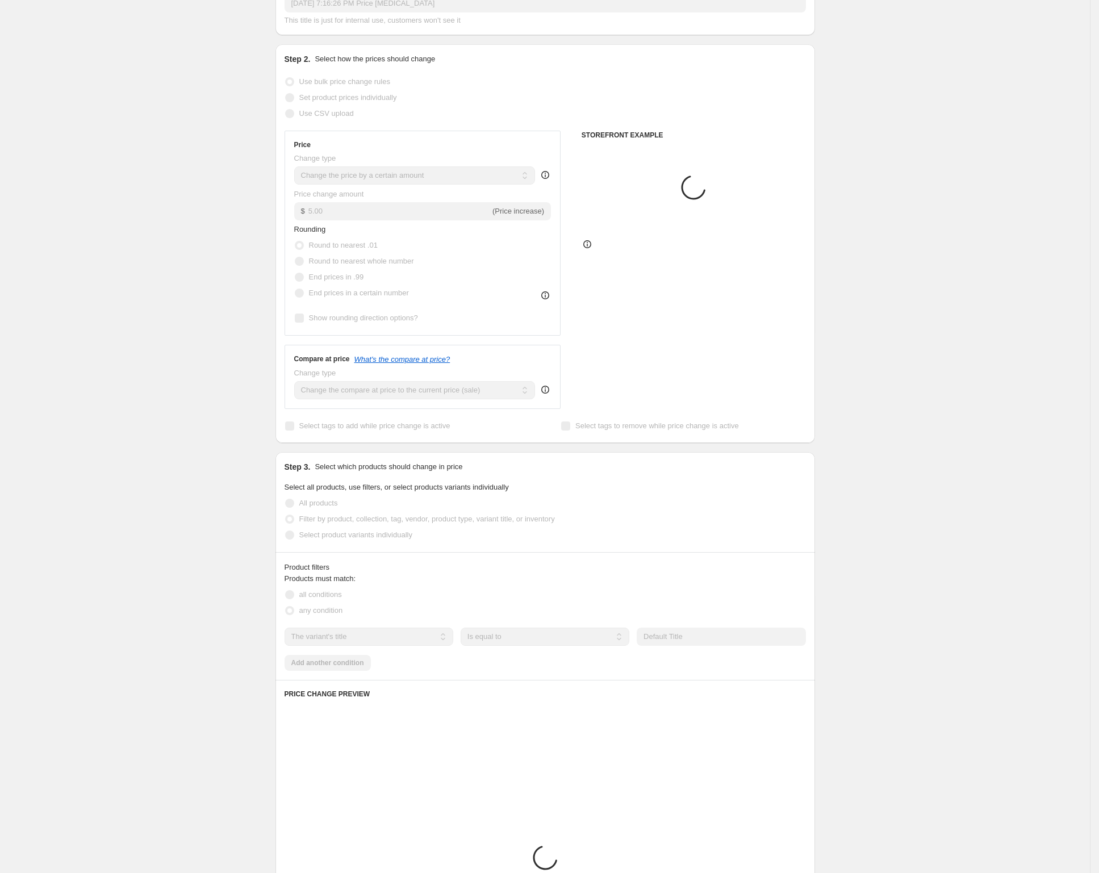
click at [492, 633] on select "Is equal to Is not equal to Contains" at bounding box center [545, 637] width 169 height 18
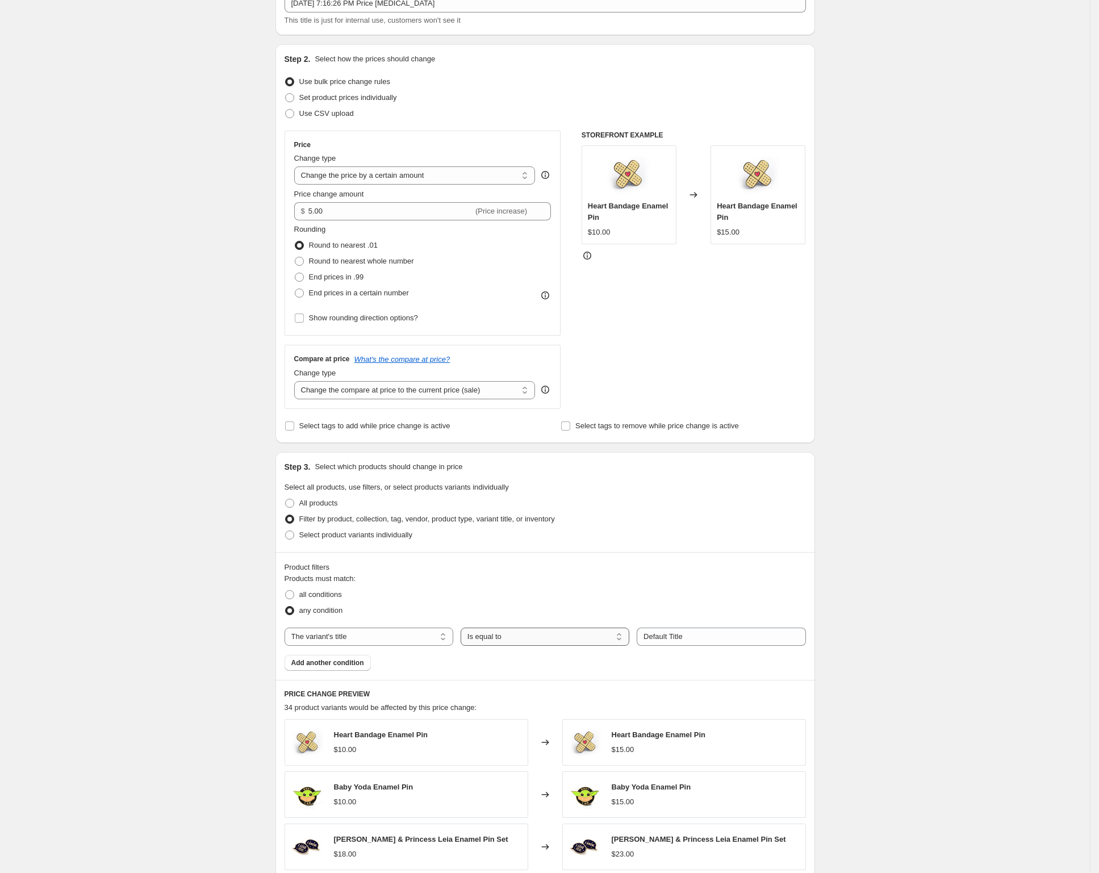
select select "contains"
click at [690, 632] on input "Default Title" at bounding box center [721, 637] width 169 height 18
click at [736, 635] on input "Default Title18.\" at bounding box center [721, 637] width 169 height 18
click at [735, 635] on input "Default Title18.\" at bounding box center [721, 637] width 169 height 18
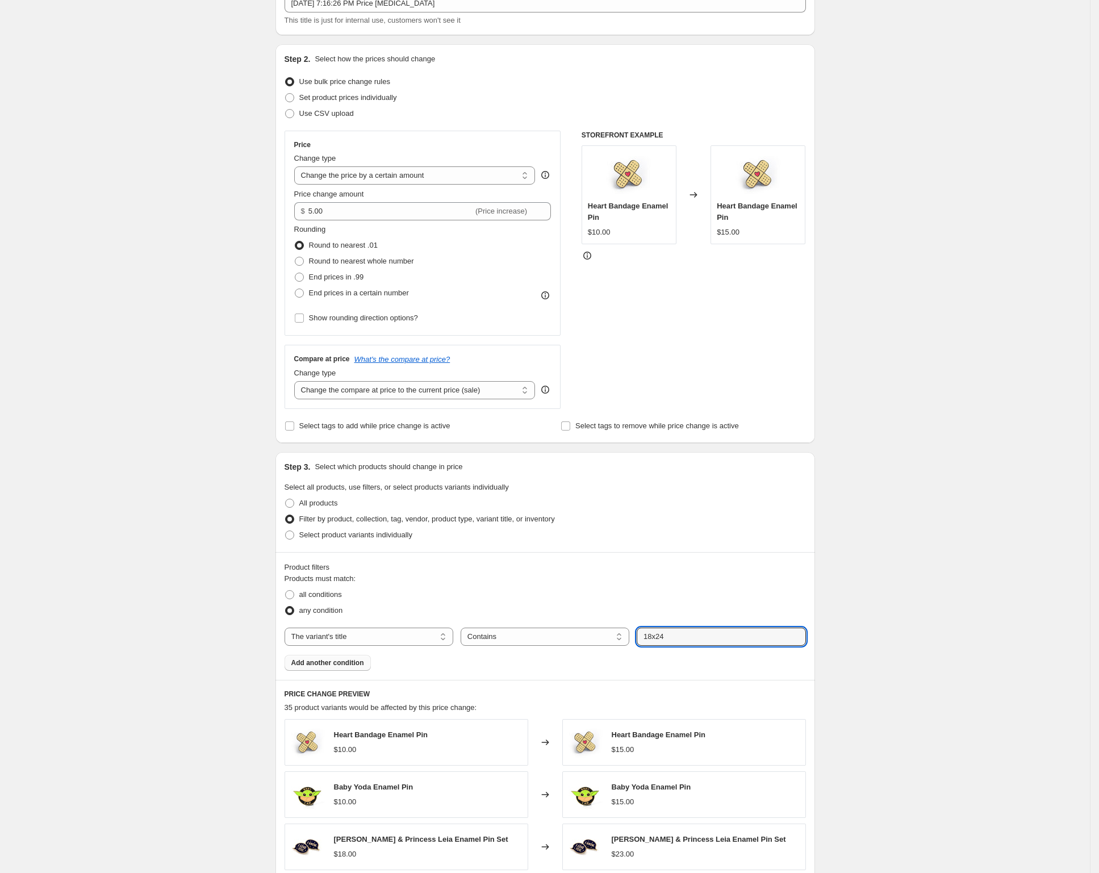
type input "18x24"
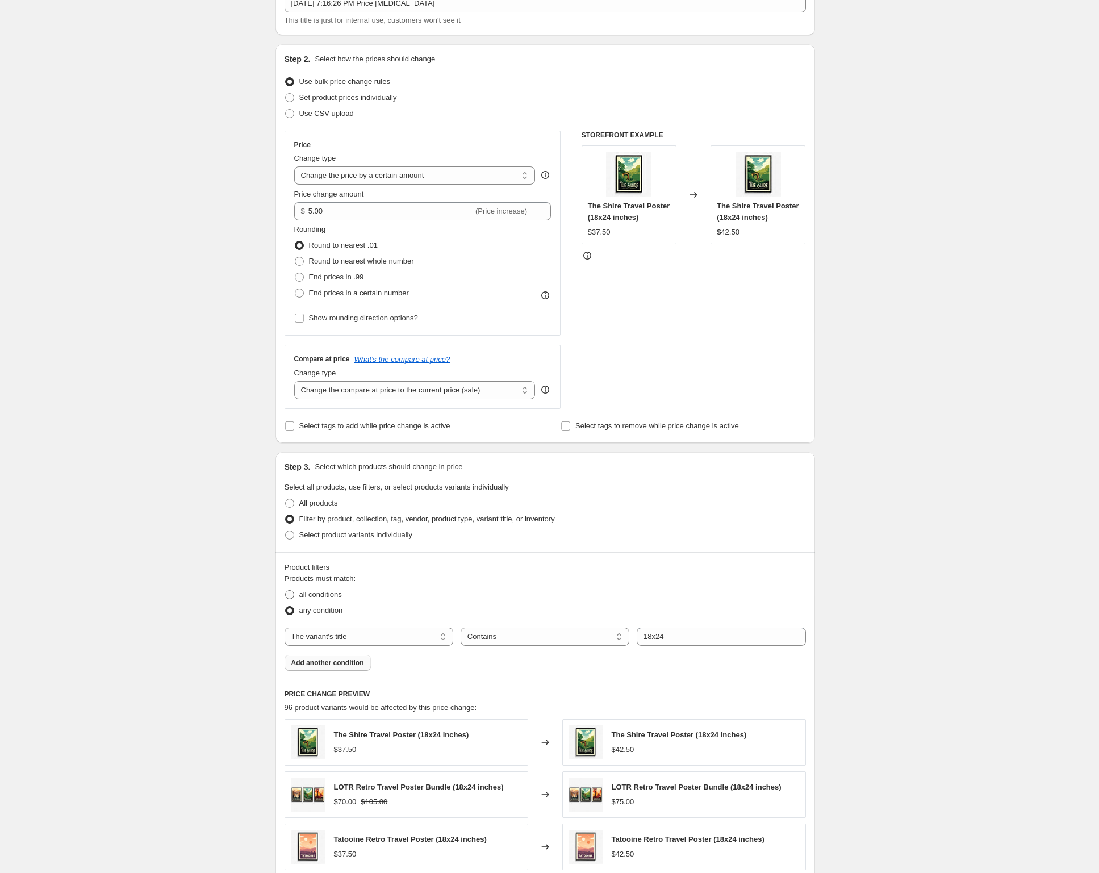
click at [293, 594] on span at bounding box center [289, 594] width 9 height 9
click at [286, 591] on input "all conditions" at bounding box center [285, 590] width 1 height 1
radio input "true"
click at [363, 664] on span "Add another condition" at bounding box center [327, 663] width 73 height 9
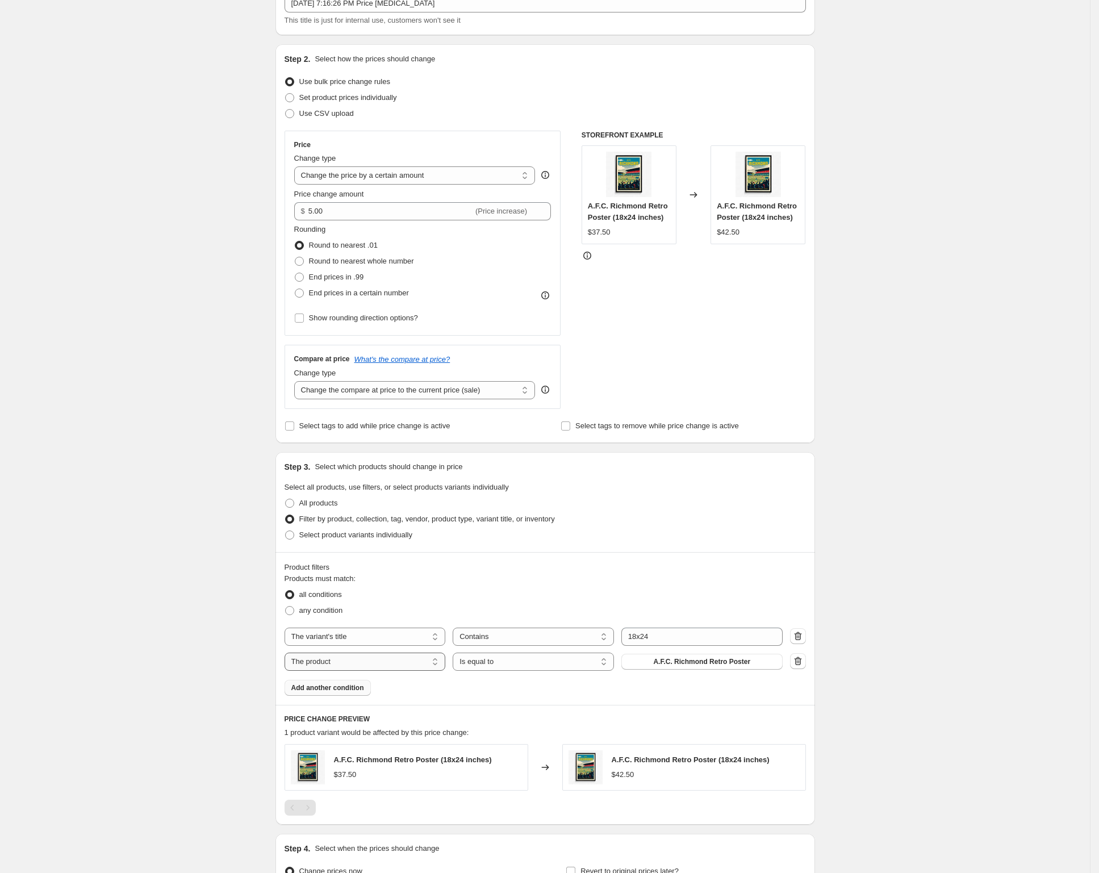
click at [406, 660] on select "The product The product's collection The product's tag The product's vendor The…" at bounding box center [365, 662] width 161 height 18
select select "collection"
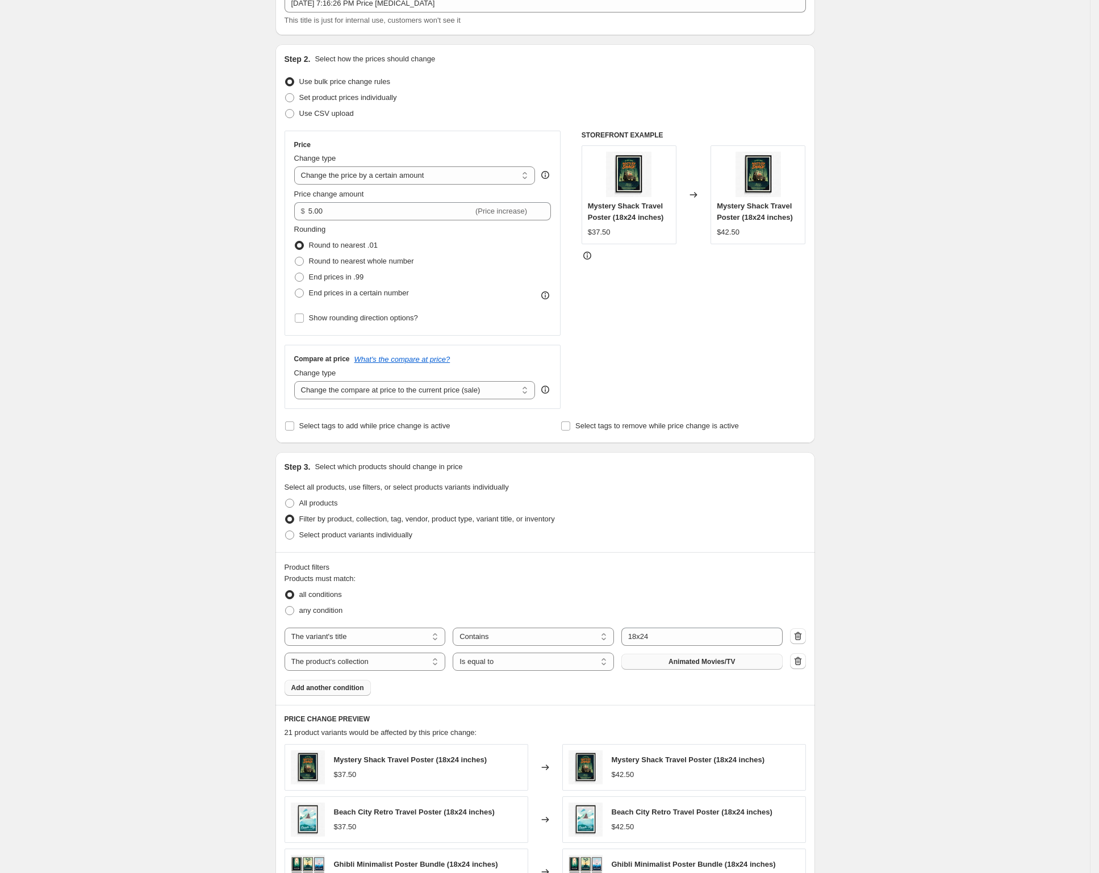
click at [690, 660] on span "Animated Movies/TV" at bounding box center [702, 661] width 66 height 9
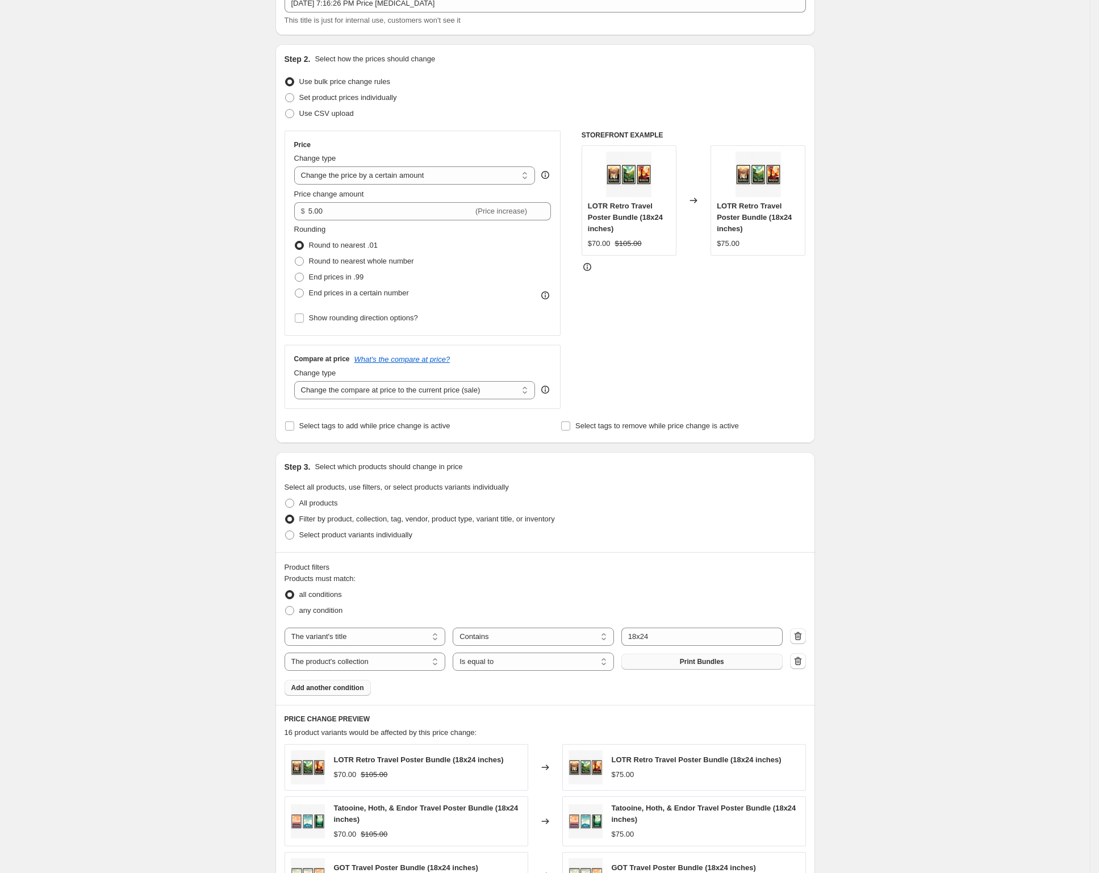
click at [966, 535] on div "Create new price change job. This page is ready Create new price change job Dra…" at bounding box center [545, 568] width 1090 height 1292
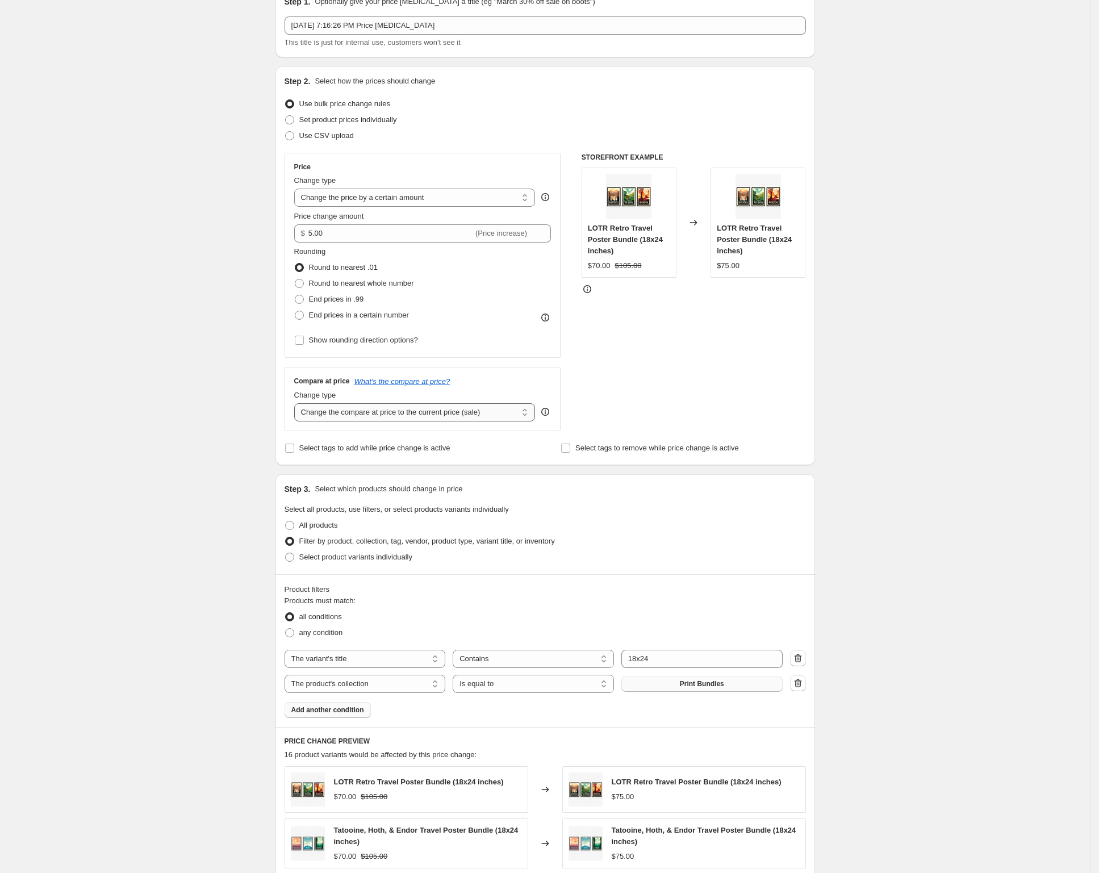
click at [369, 412] on select "Change the compare at price to the current price (sale) Change the compare at p…" at bounding box center [414, 412] width 241 height 18
click at [298, 403] on select "Change the compare at price to the current price (sale) Change the compare at p…" at bounding box center [414, 412] width 241 height 18
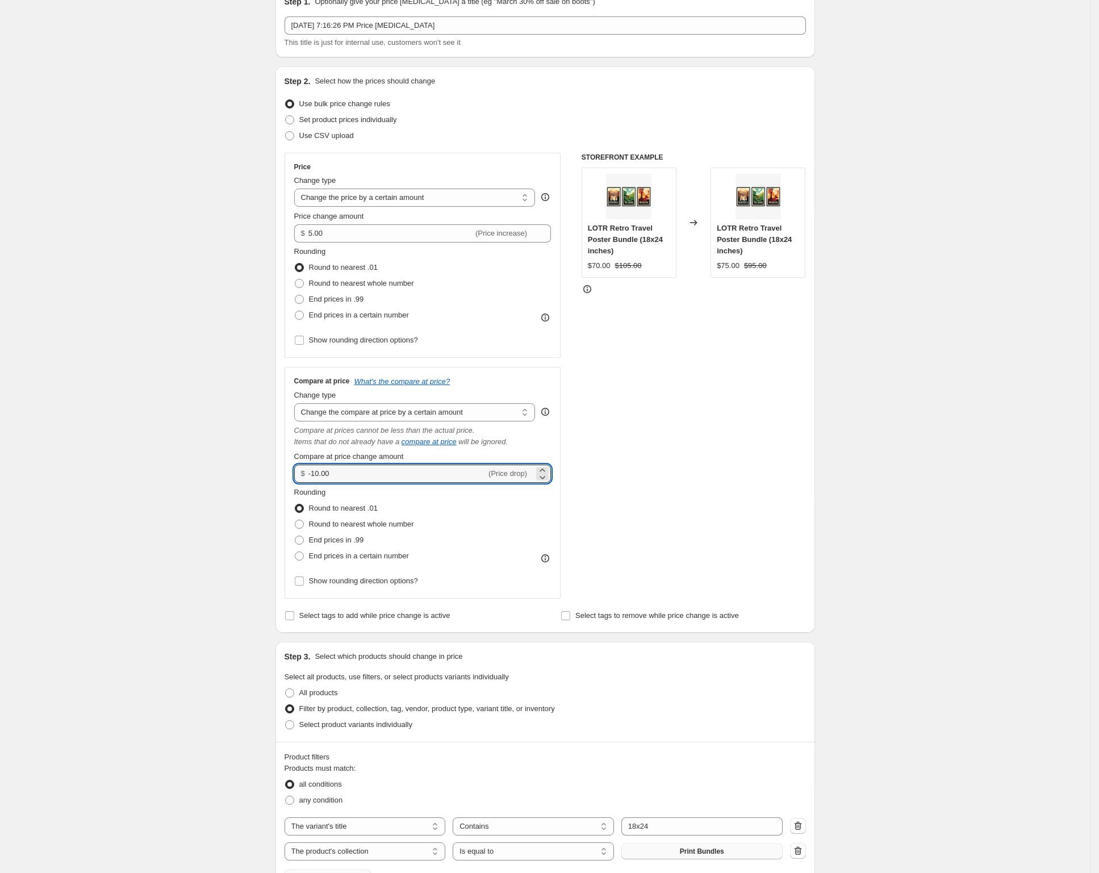
drag, startPoint x: 350, startPoint y: 472, endPoint x: 273, endPoint y: 466, distance: 77.5
click at [274, 467] on div "Step 1. Optionally give your price change job a title (eg "March 30% off sale o…" at bounding box center [540, 656] width 549 height 1357
click at [240, 465] on div "Create new price change job. This page is ready Create new price change job Dra…" at bounding box center [545, 674] width 1090 height 1460
click at [458, 417] on select "Change the compare at price to the current price (sale) Change the compare at p…" at bounding box center [414, 412] width 241 height 18
click at [298, 403] on select "Change the compare at price to the current price (sale) Change the compare at p…" at bounding box center [414, 412] width 241 height 18
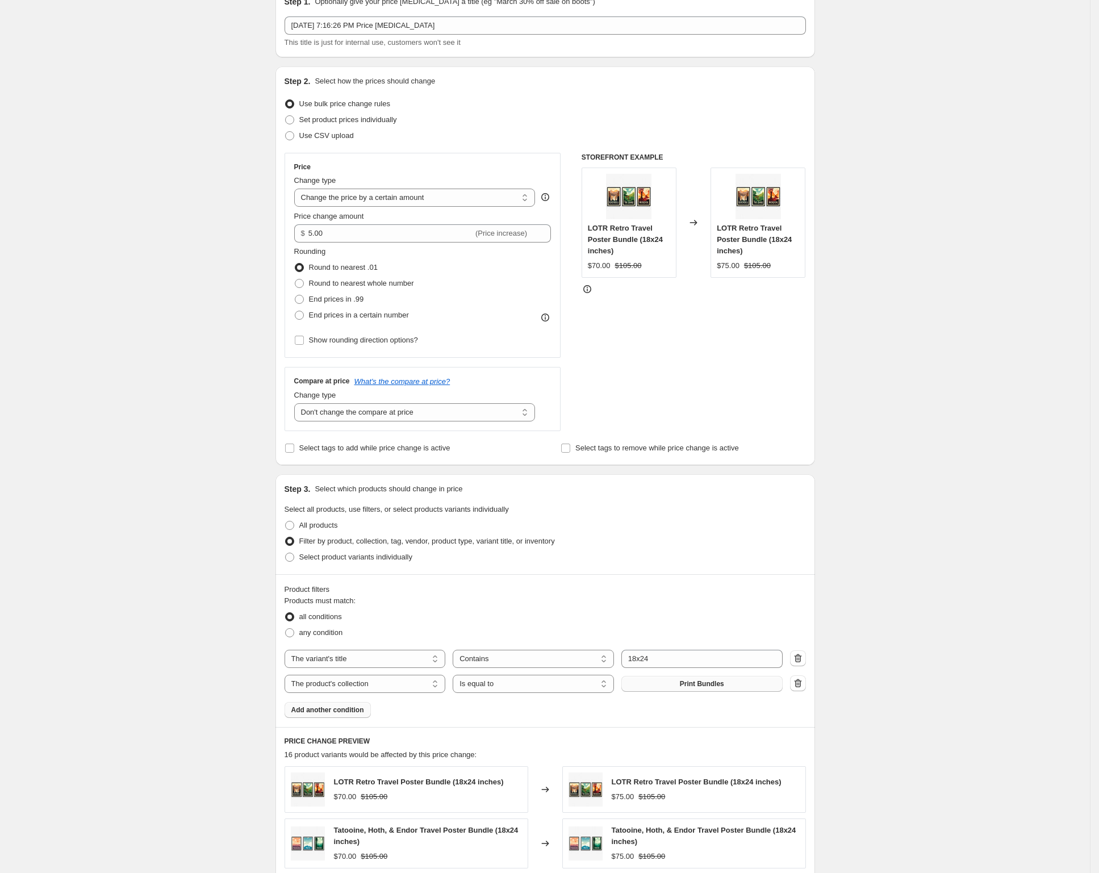
click at [144, 459] on div "Create new price change job. This page is ready Create new price change job Dra…" at bounding box center [545, 590] width 1090 height 1292
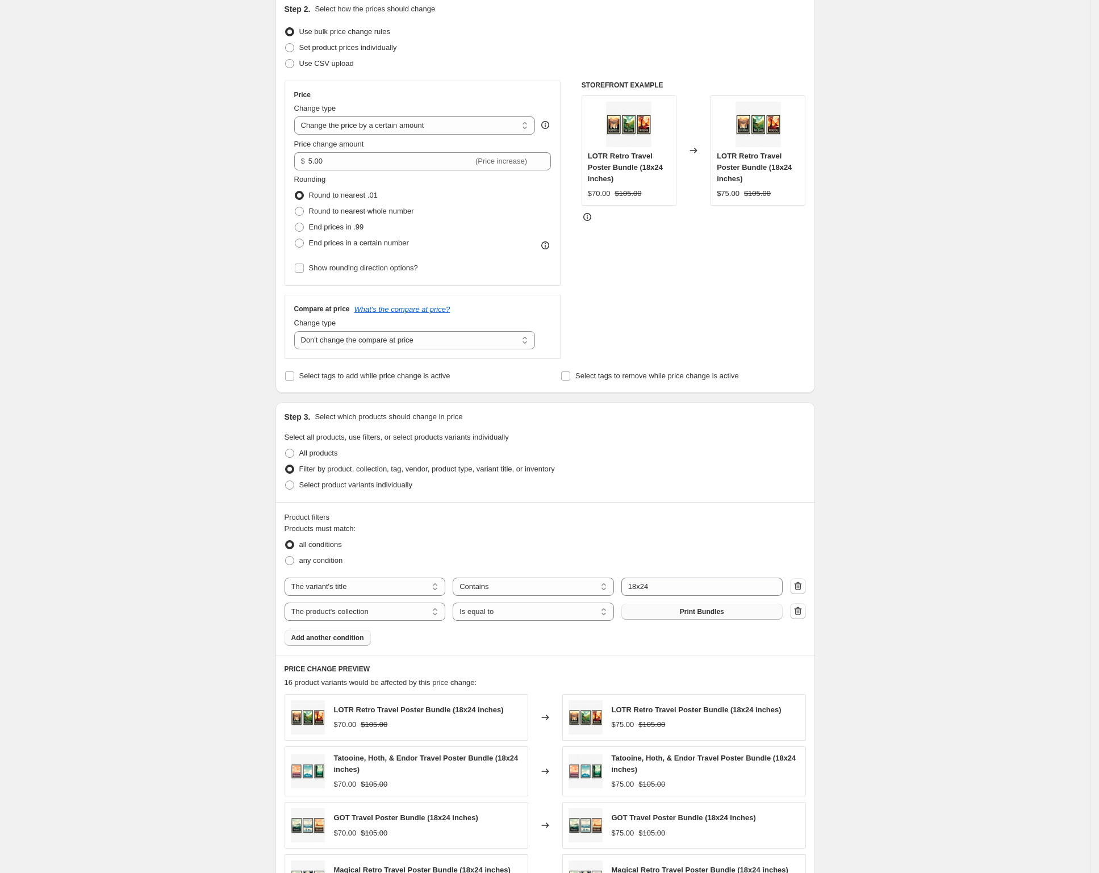
scroll to position [129, 0]
click at [366, 337] on select "Change the compare at price to the current price (sale) Change the compare at p…" at bounding box center [414, 340] width 241 height 18
select select "by"
click at [298, 331] on select "Change the compare at price to the current price (sale) Change the compare at p…" at bounding box center [414, 340] width 241 height 18
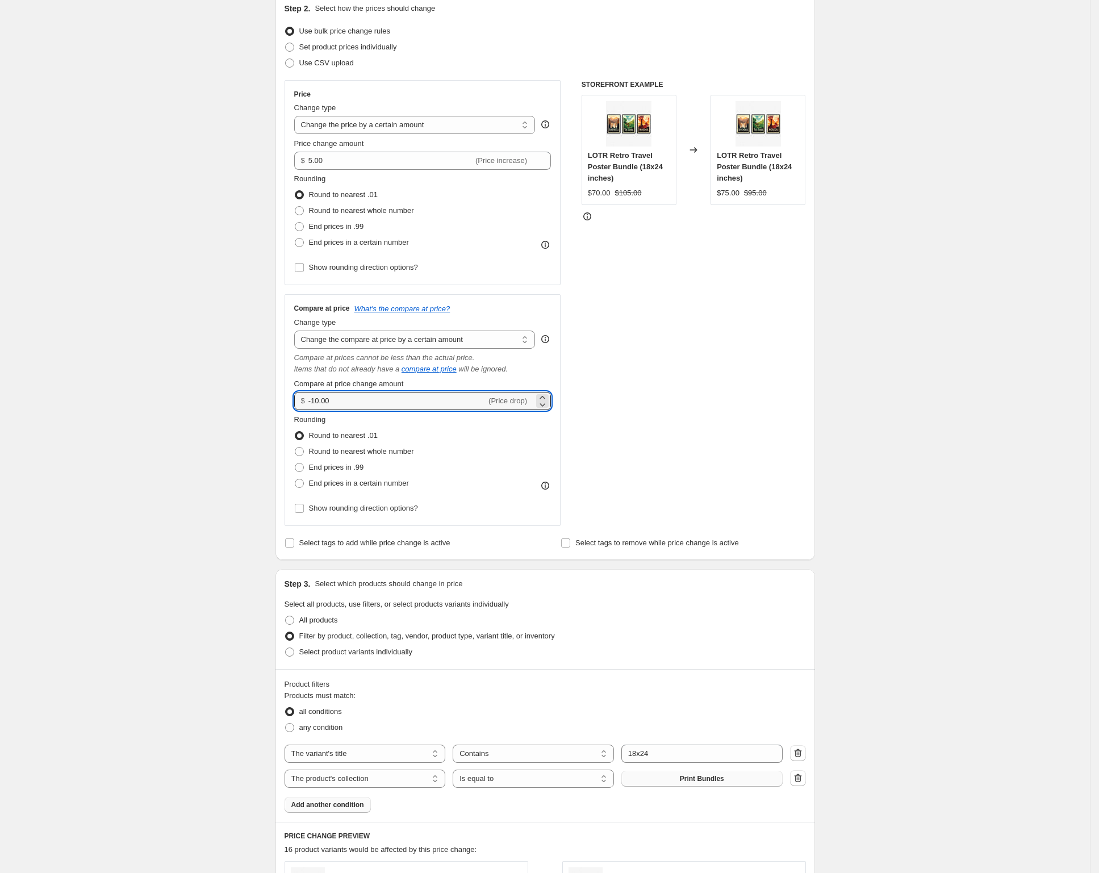
drag, startPoint x: 349, startPoint y: 399, endPoint x: 254, endPoint y: 391, distance: 95.2
click at [255, 391] on div "Create new price change job. This page is ready Create new price change job Dra…" at bounding box center [545, 601] width 1090 height 1460
click at [188, 378] on div "Create new price change job. This page is ready Create new price change job Dra…" at bounding box center [545, 601] width 1090 height 1460
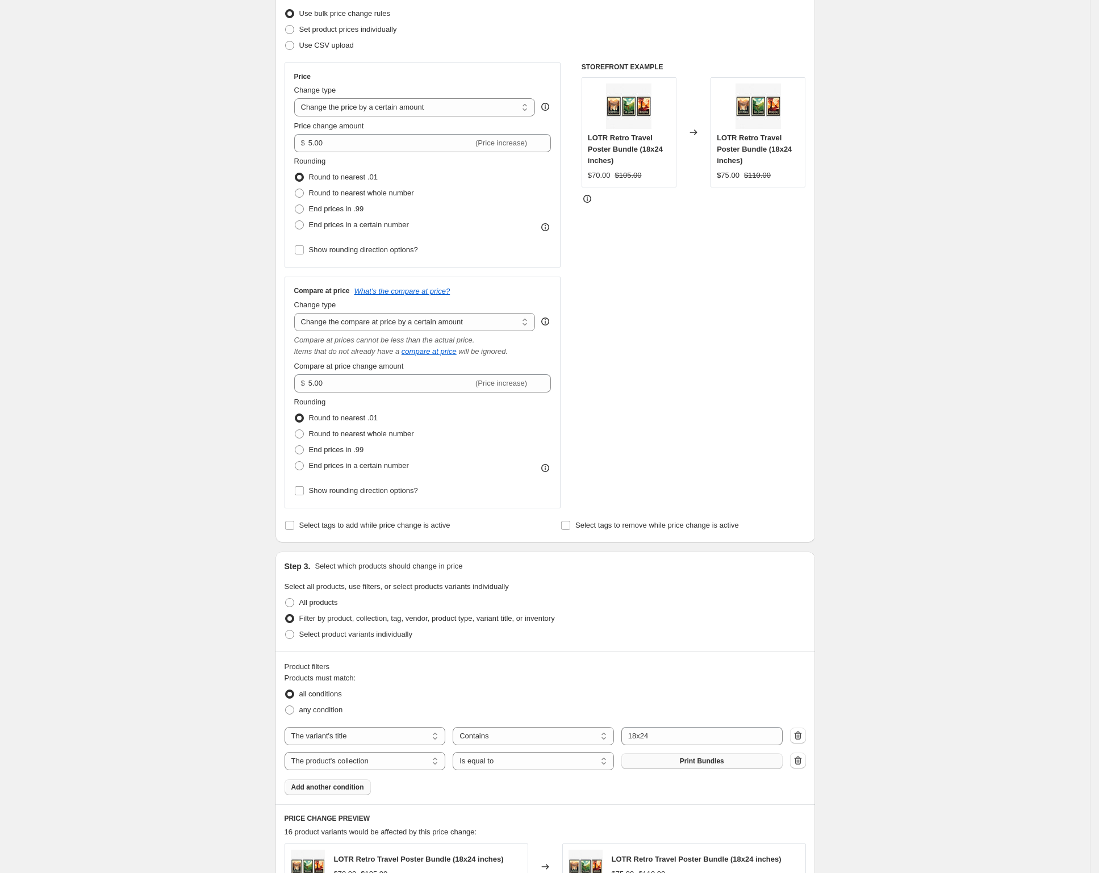
scroll to position [353, 0]
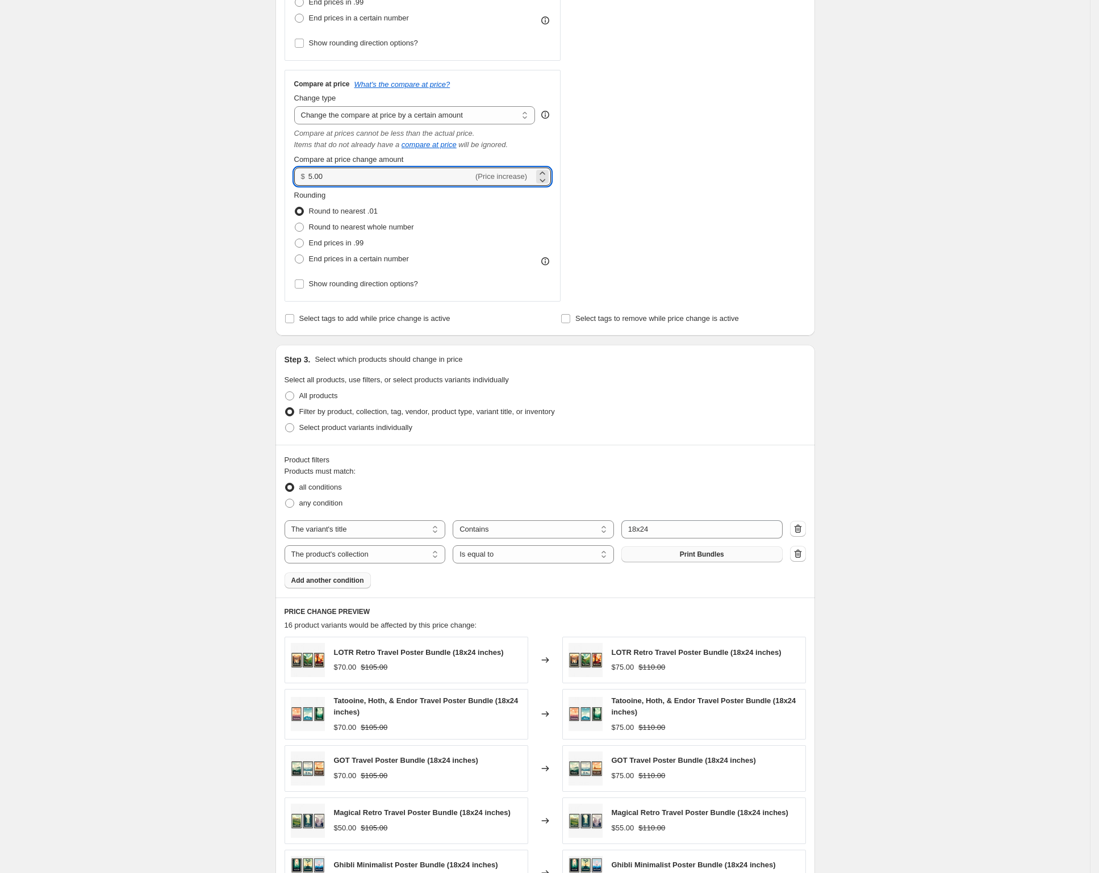
drag, startPoint x: 345, startPoint y: 176, endPoint x: 282, endPoint y: 178, distance: 63.1
click at [282, 178] on div "Step 2. Select how the prices should change Use bulk price change rules Set pro…" at bounding box center [546, 52] width 540 height 567
type input "7.50"
click at [207, 210] on div "Create new price change job. This page is ready Create new price change job Dra…" at bounding box center [545, 377] width 1090 height 1460
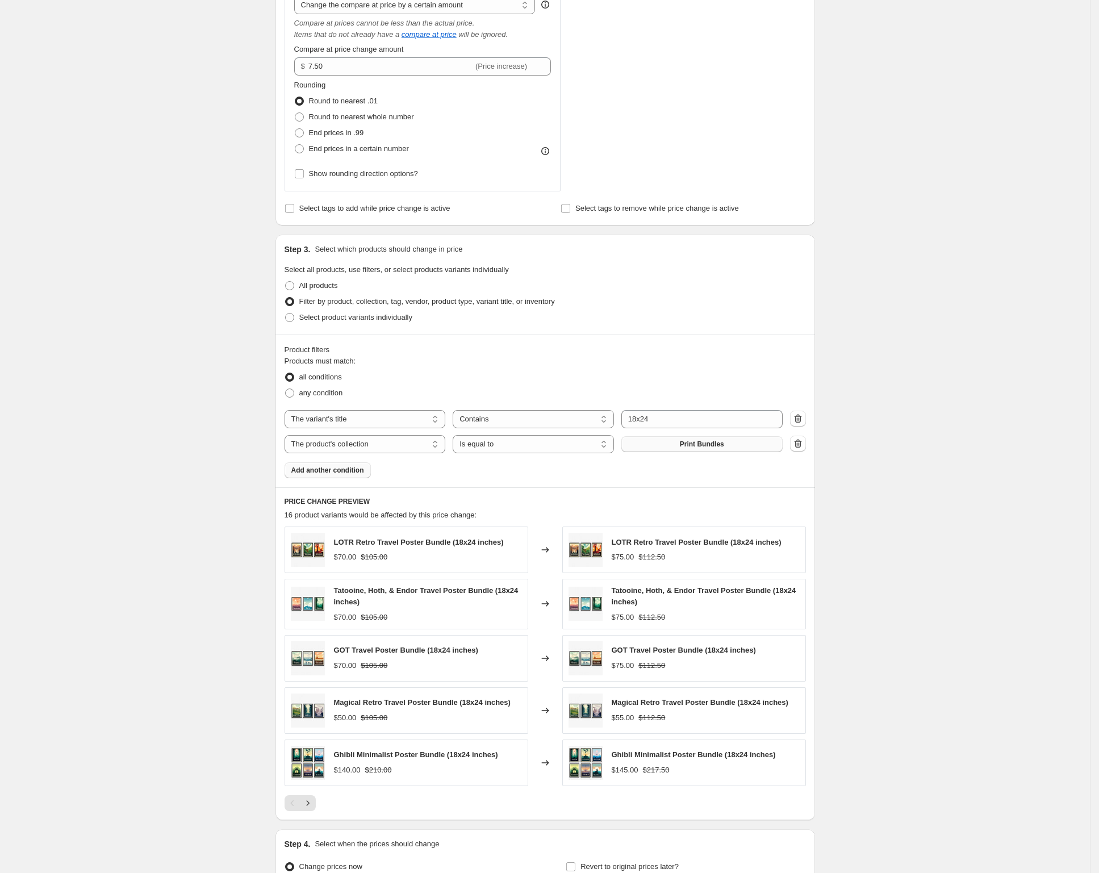
scroll to position [444, 0]
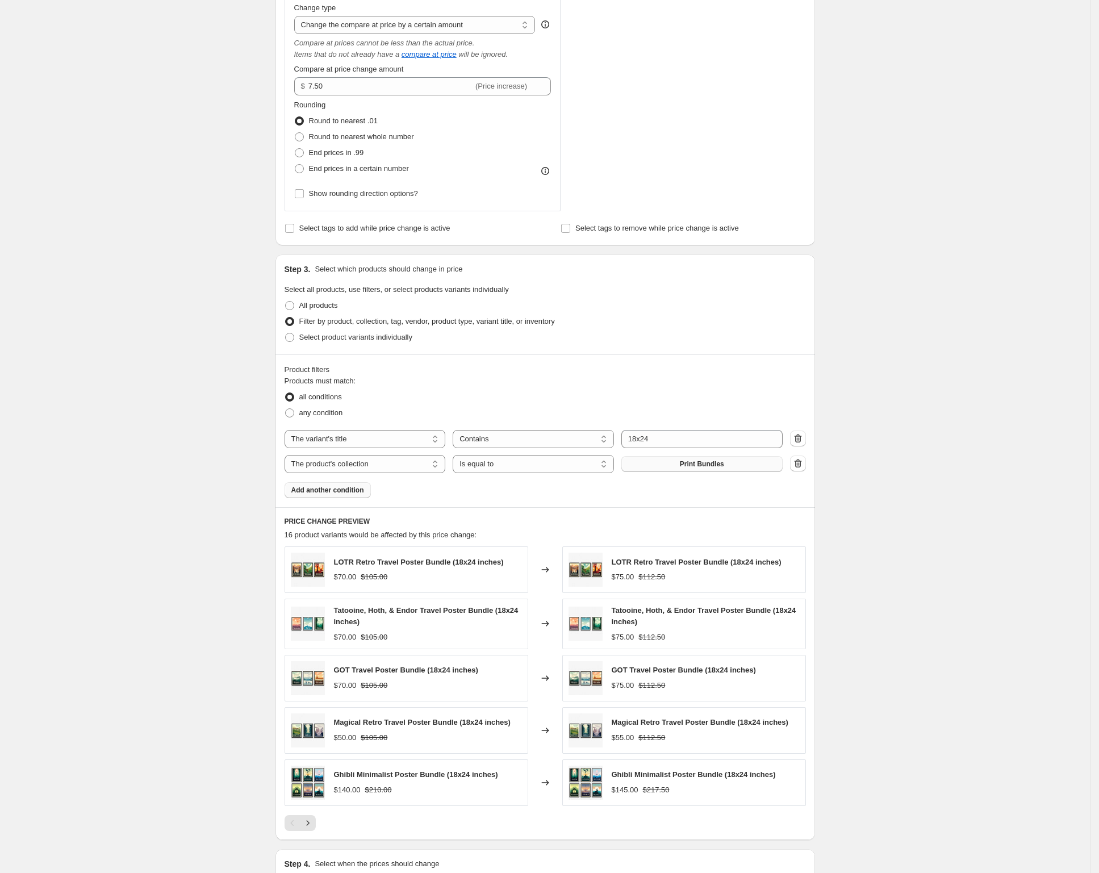
click at [314, 484] on button "Add another condition" at bounding box center [328, 490] width 86 height 16
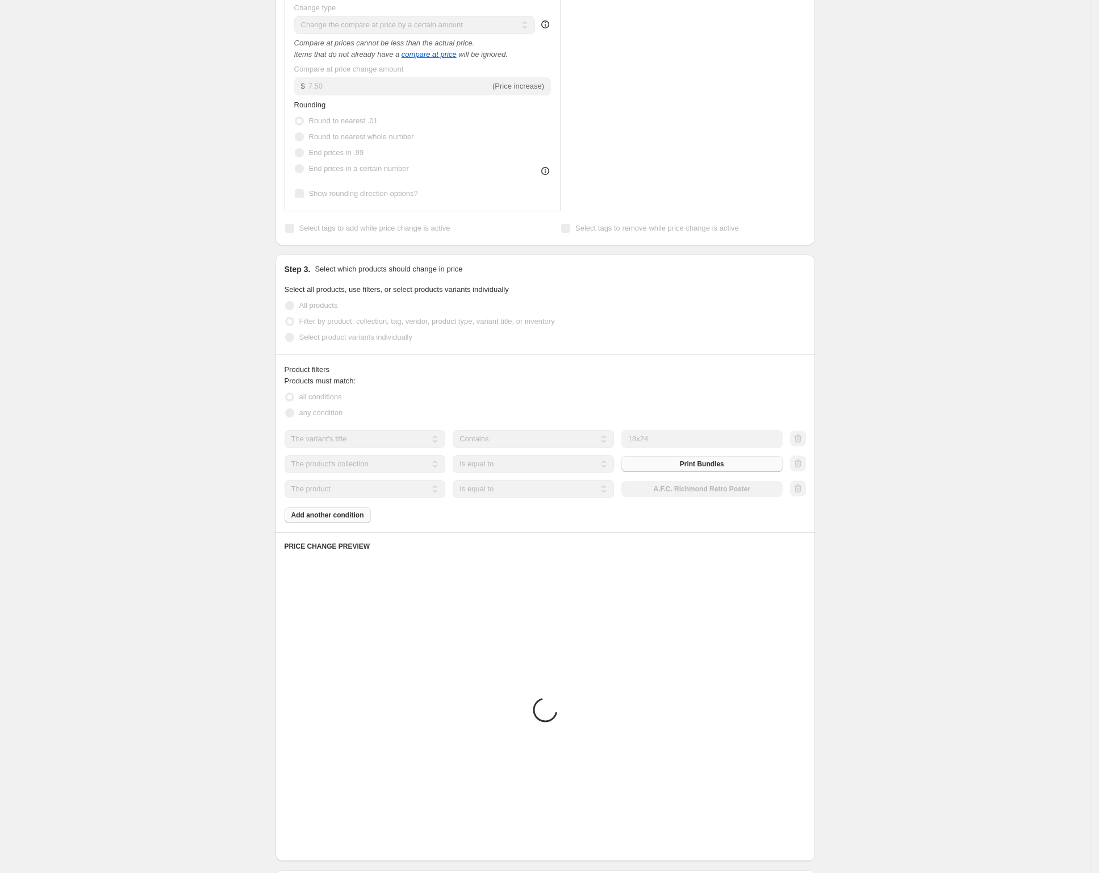
scroll to position [320, 0]
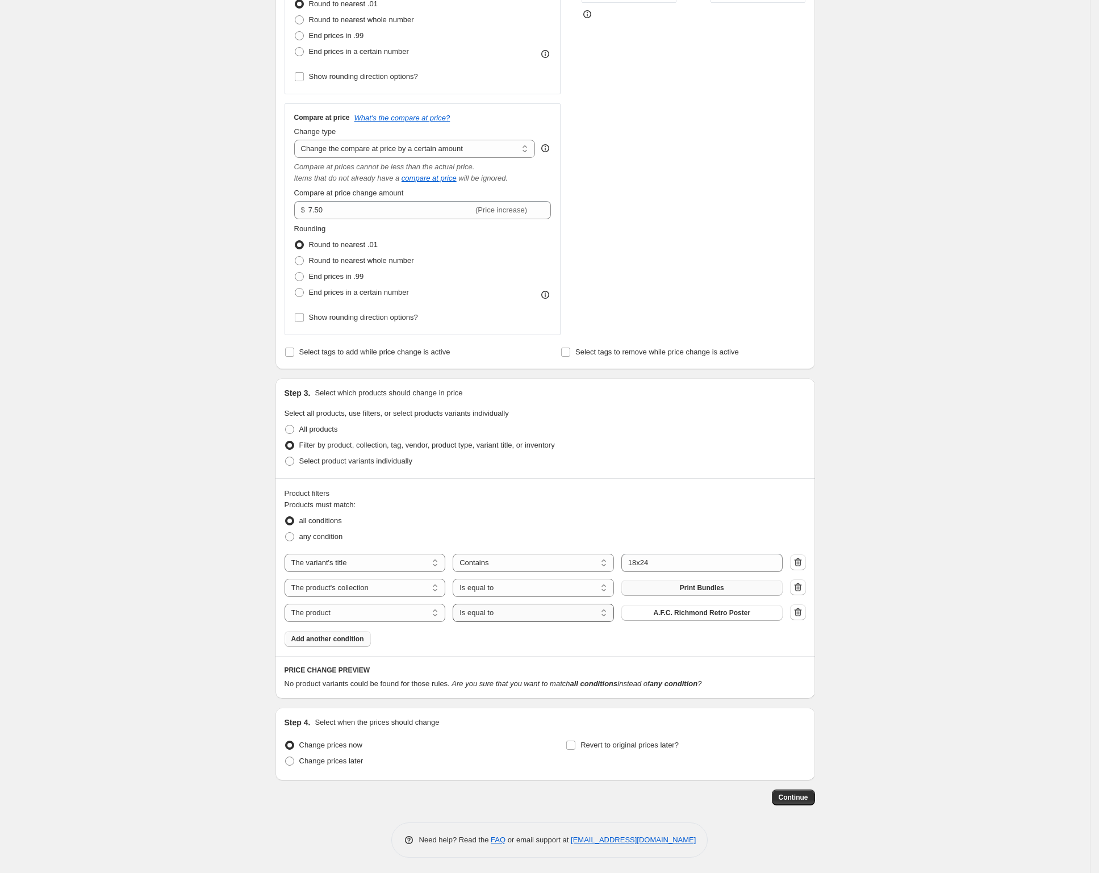
click at [499, 609] on select "Is equal to Is not equal to" at bounding box center [533, 613] width 161 height 18
select select "not_equal"
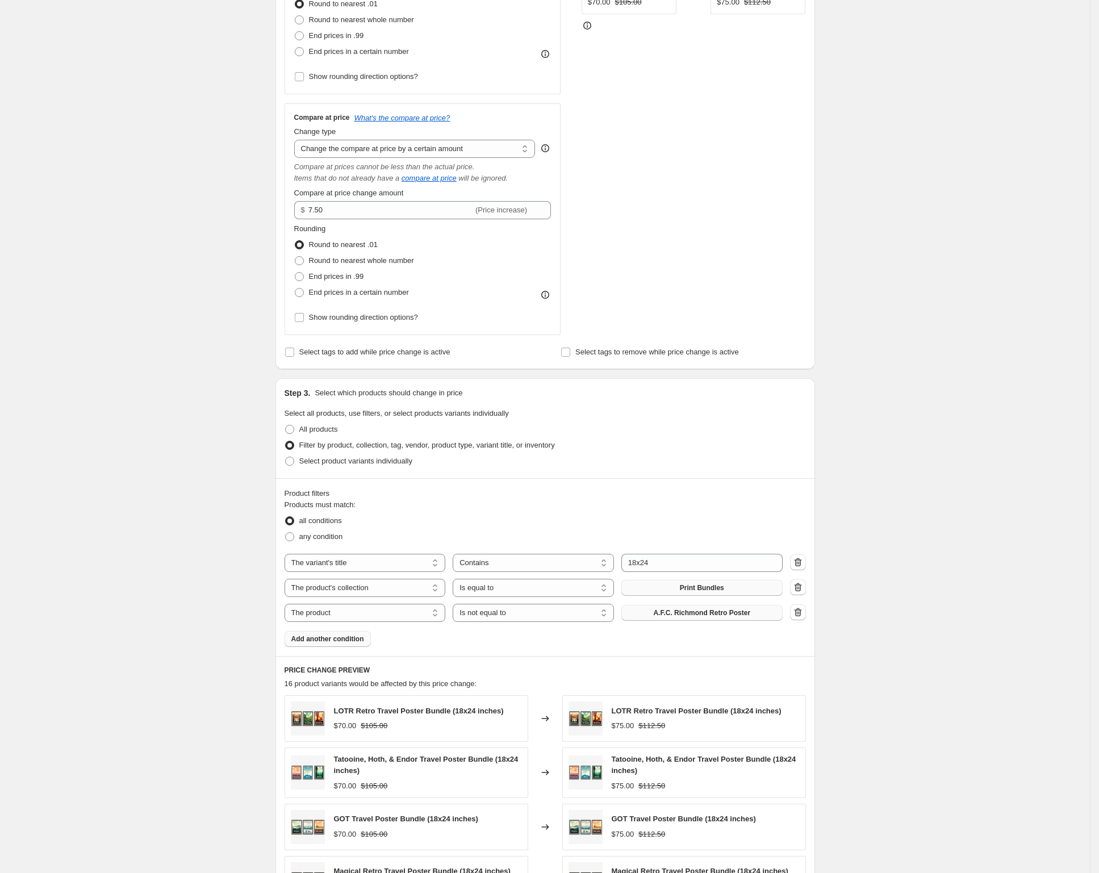
click at [663, 615] on span "A.F.C. Richmond Retro Poster" at bounding box center [701, 613] width 97 height 9
click at [329, 642] on span "Add another condition" at bounding box center [327, 639] width 73 height 9
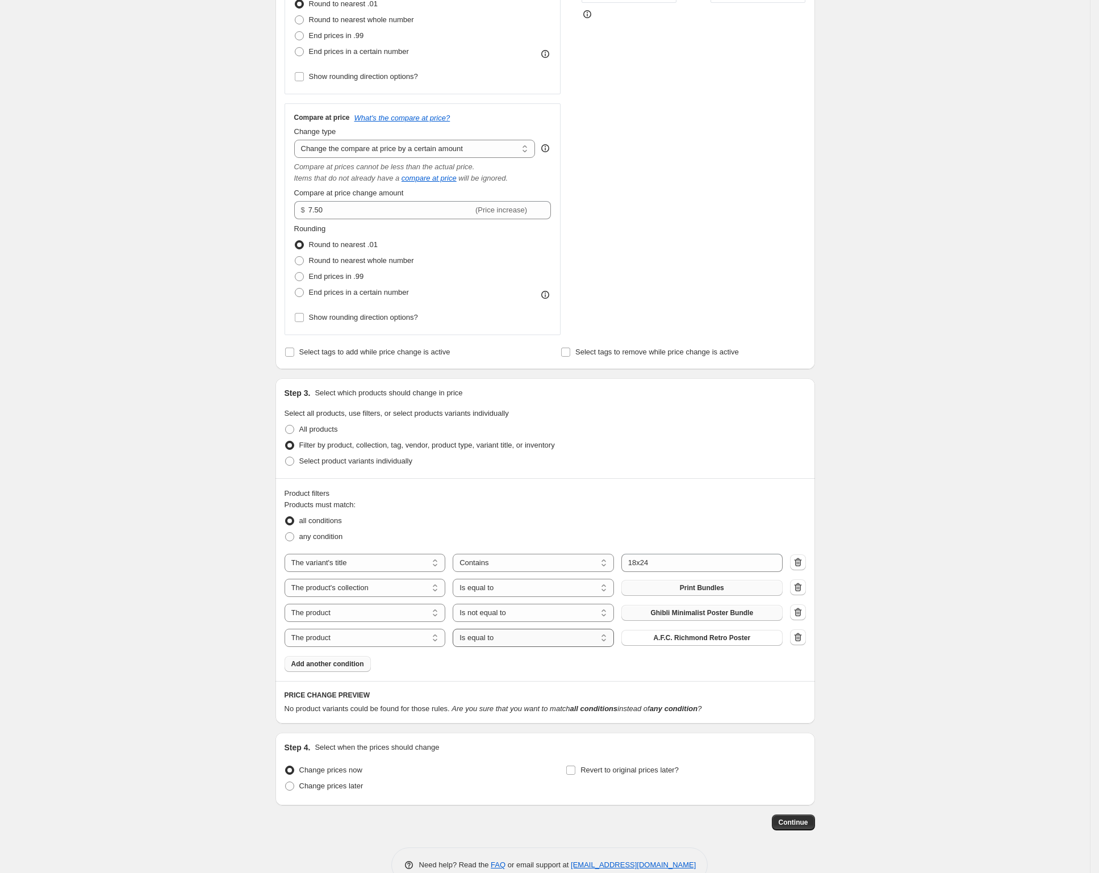
click at [522, 632] on select "Is equal to Is not equal to" at bounding box center [533, 638] width 161 height 18
select select "not_equal"
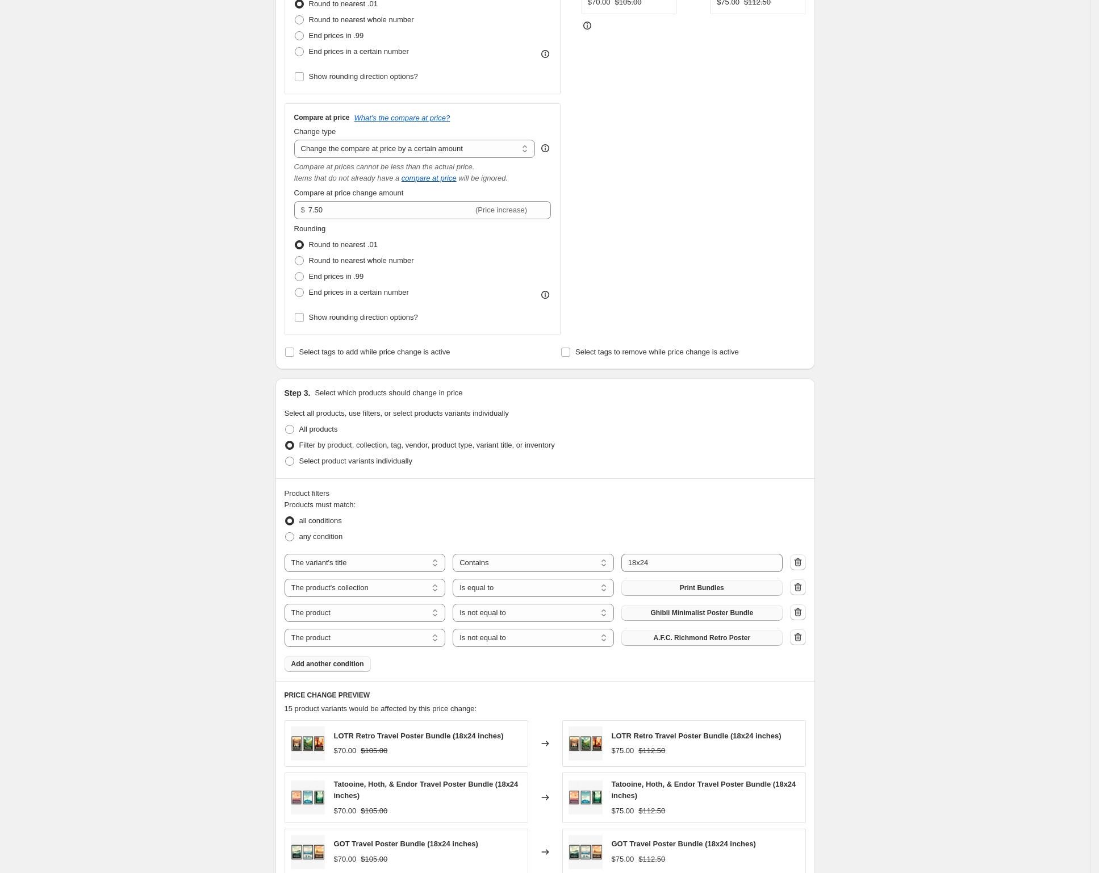
click at [681, 636] on span "A.F.C. Richmond Retro Poster" at bounding box center [701, 638] width 97 height 9
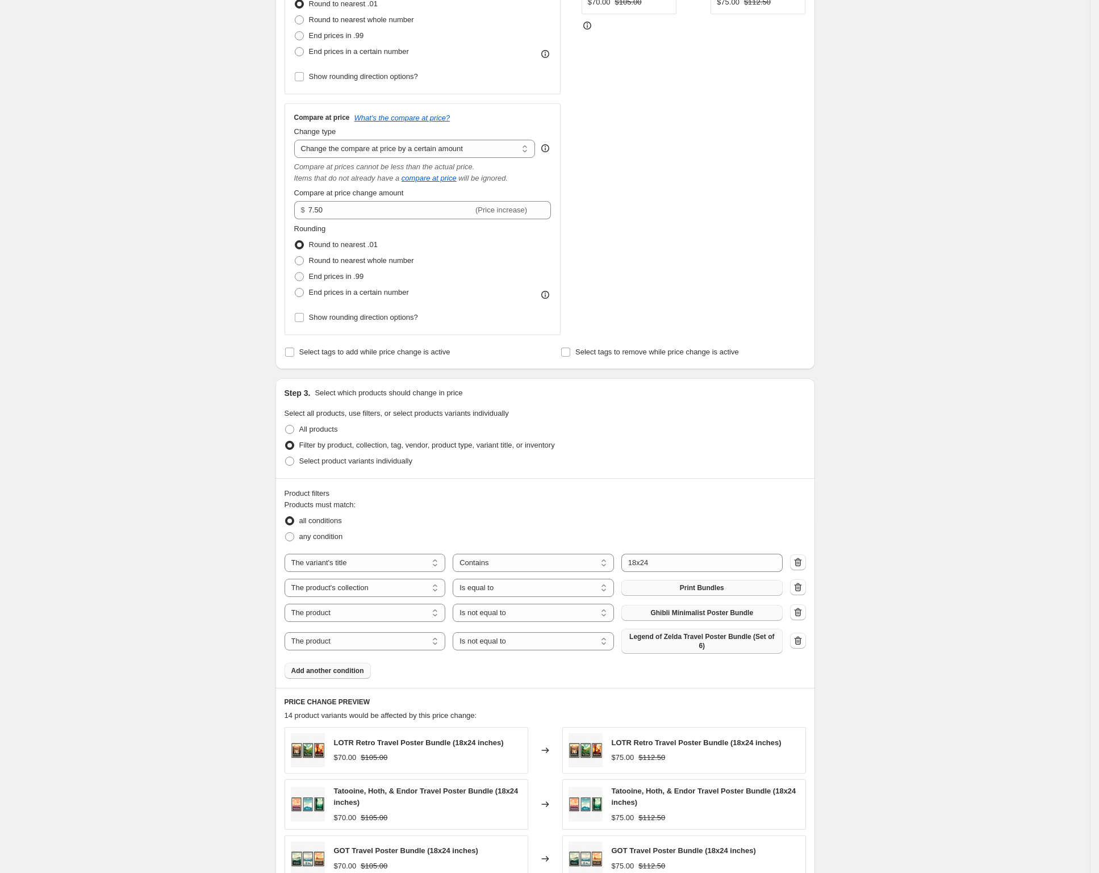
click at [333, 670] on span "Add another condition" at bounding box center [327, 671] width 73 height 9
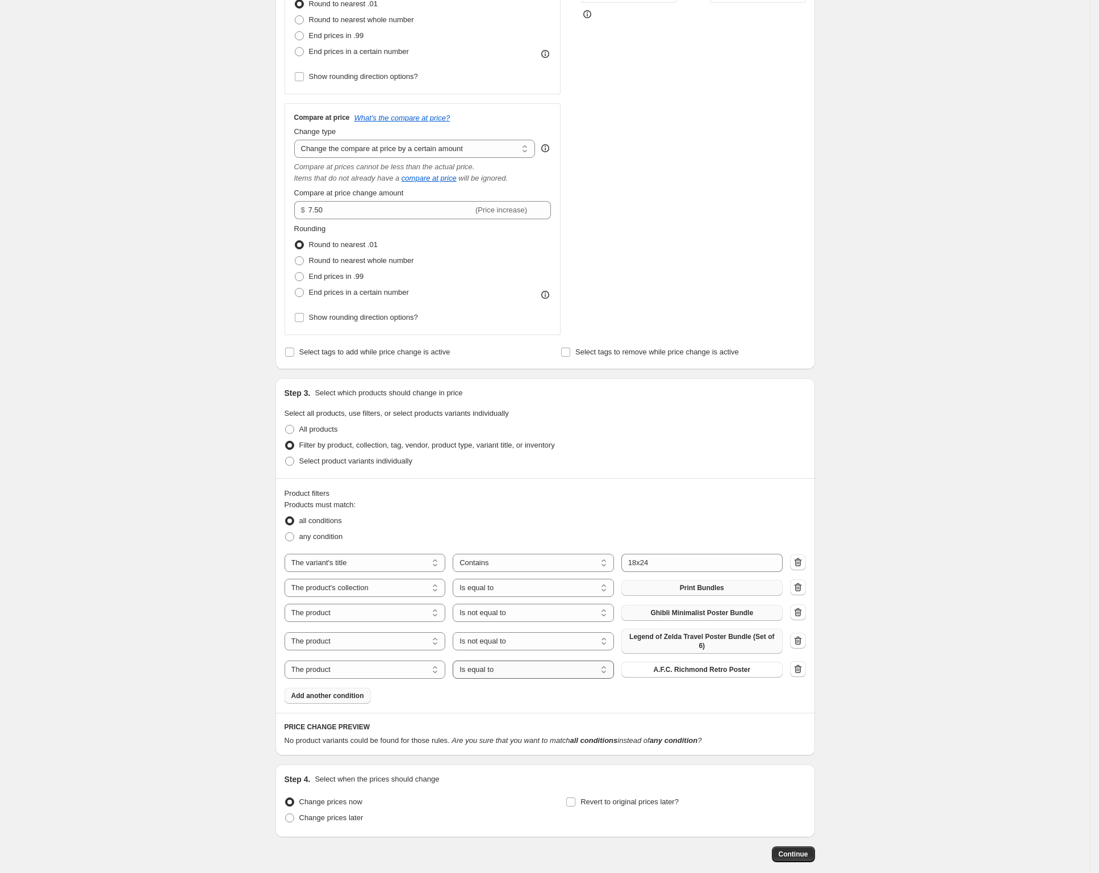
click at [522, 669] on select "Is equal to Is not equal to" at bounding box center [533, 670] width 161 height 18
select select "not_equal"
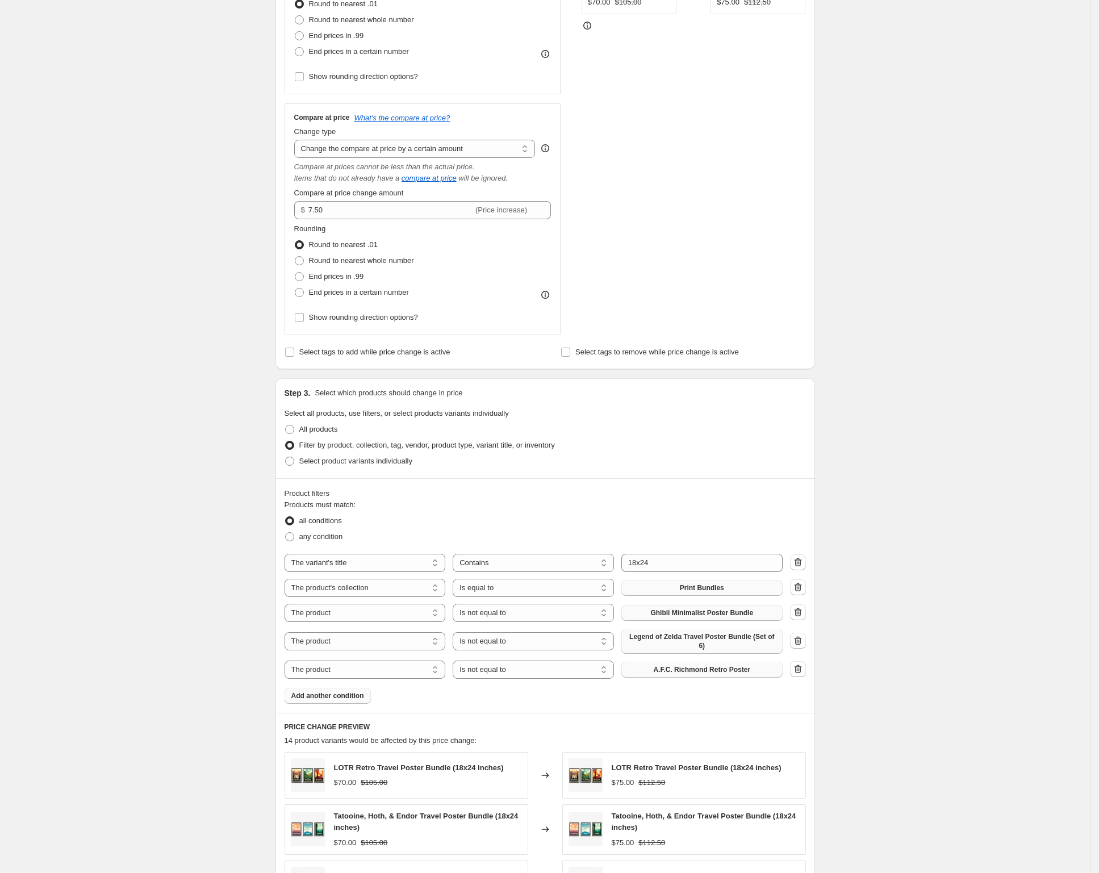
click at [685, 669] on span "A.F.C. Richmond Retro Poster" at bounding box center [701, 669] width 97 height 9
click at [935, 540] on div "Create new price change job. This page is ready Create new price change job Dra…" at bounding box center [545, 453] width 1090 height 1546
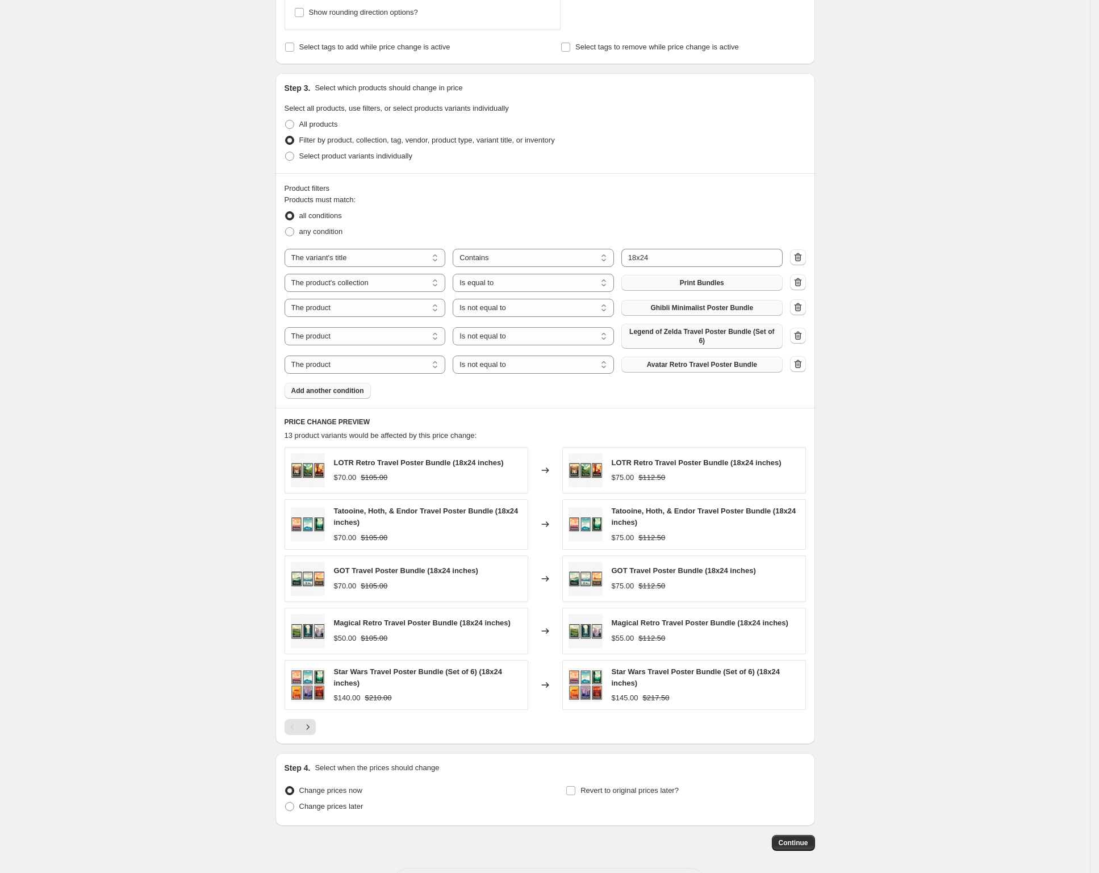
scroll to position [639, 0]
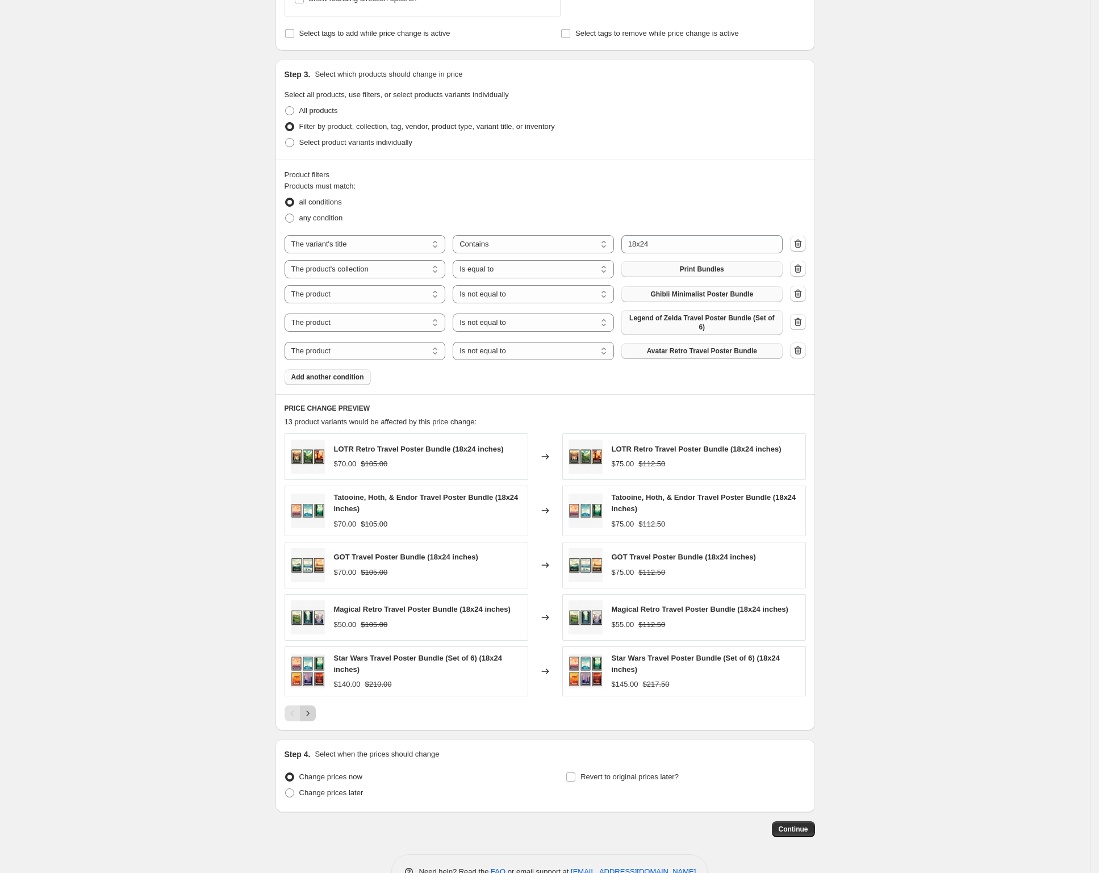
click at [314, 711] on icon "Next" at bounding box center [307, 713] width 11 height 11
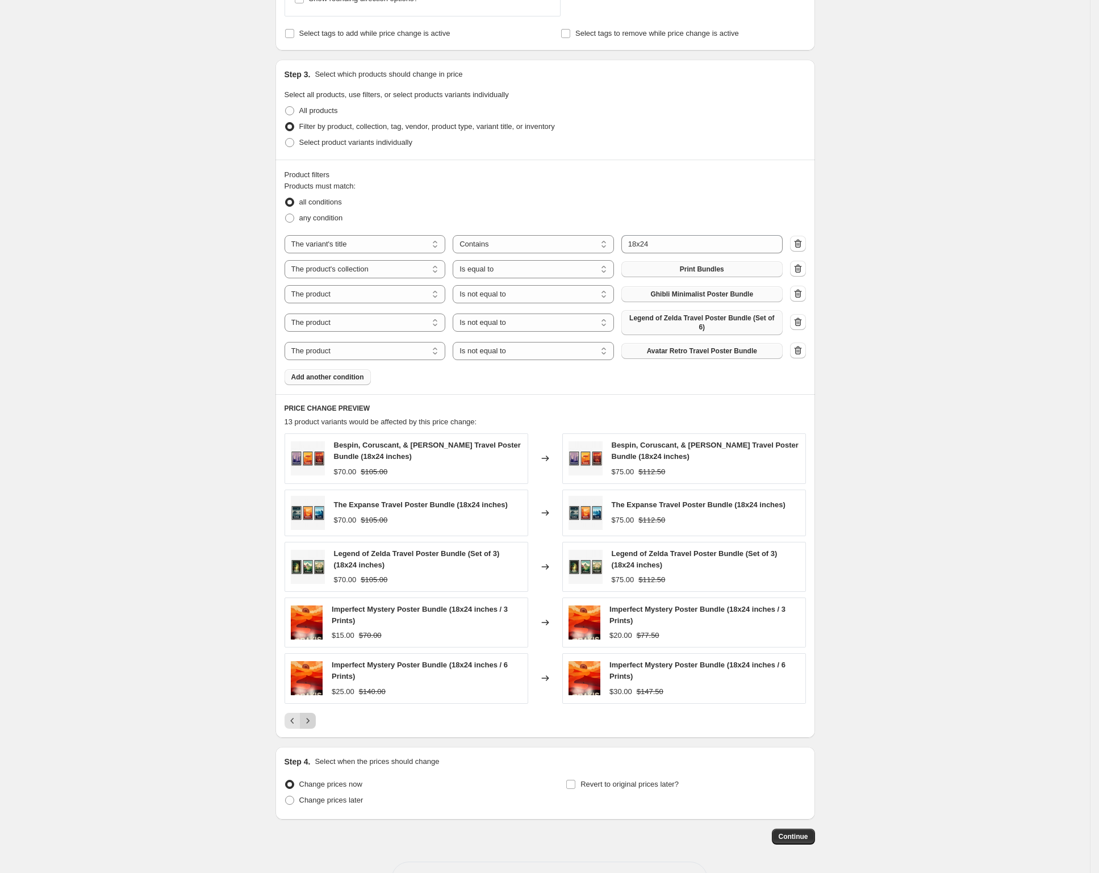
click at [314, 715] on icon "Next" at bounding box center [307, 720] width 11 height 11
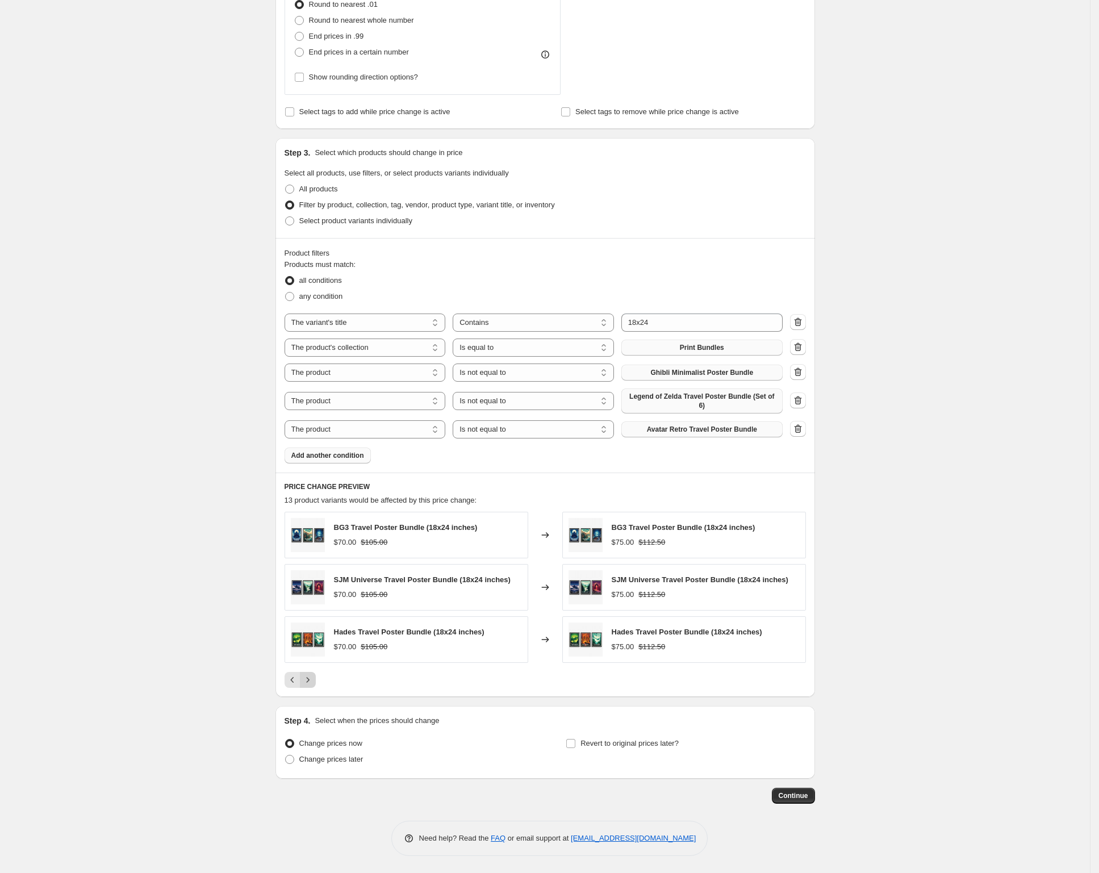
scroll to position [557, 0]
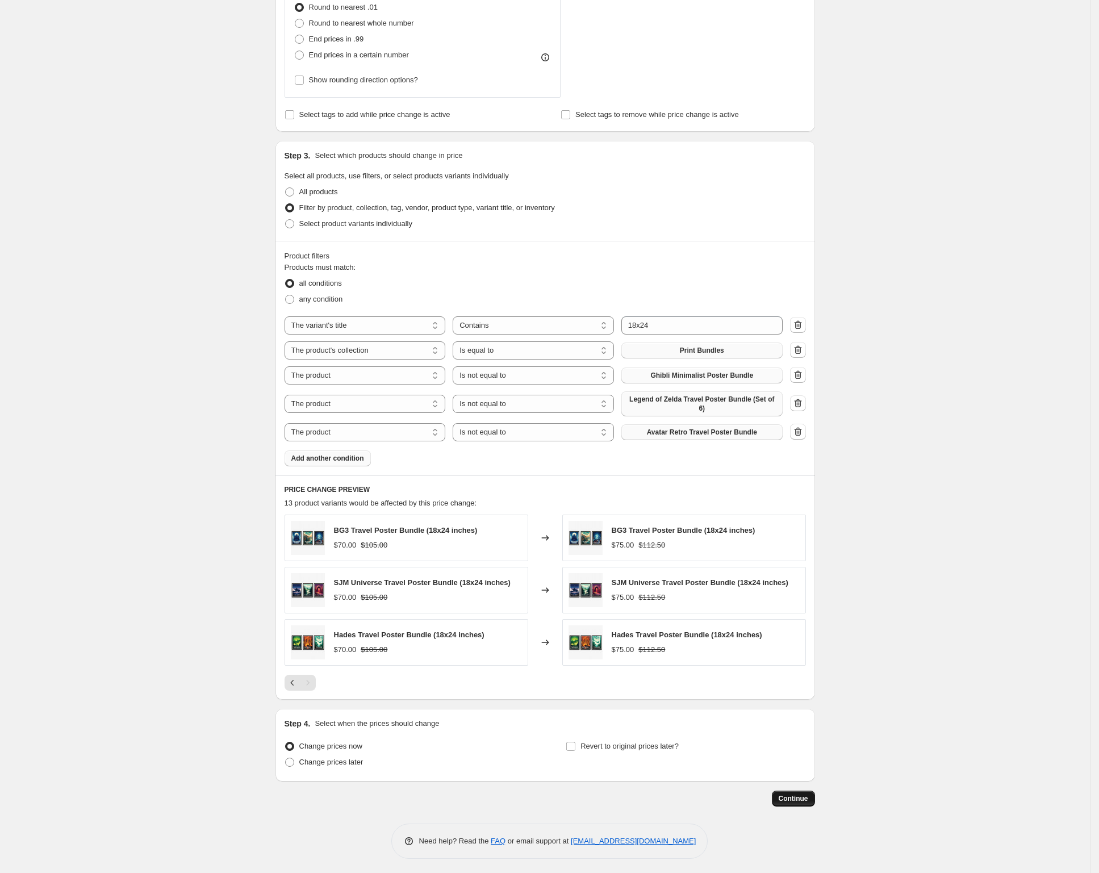
click at [797, 794] on span "Continue" at bounding box center [794, 798] width 30 height 9
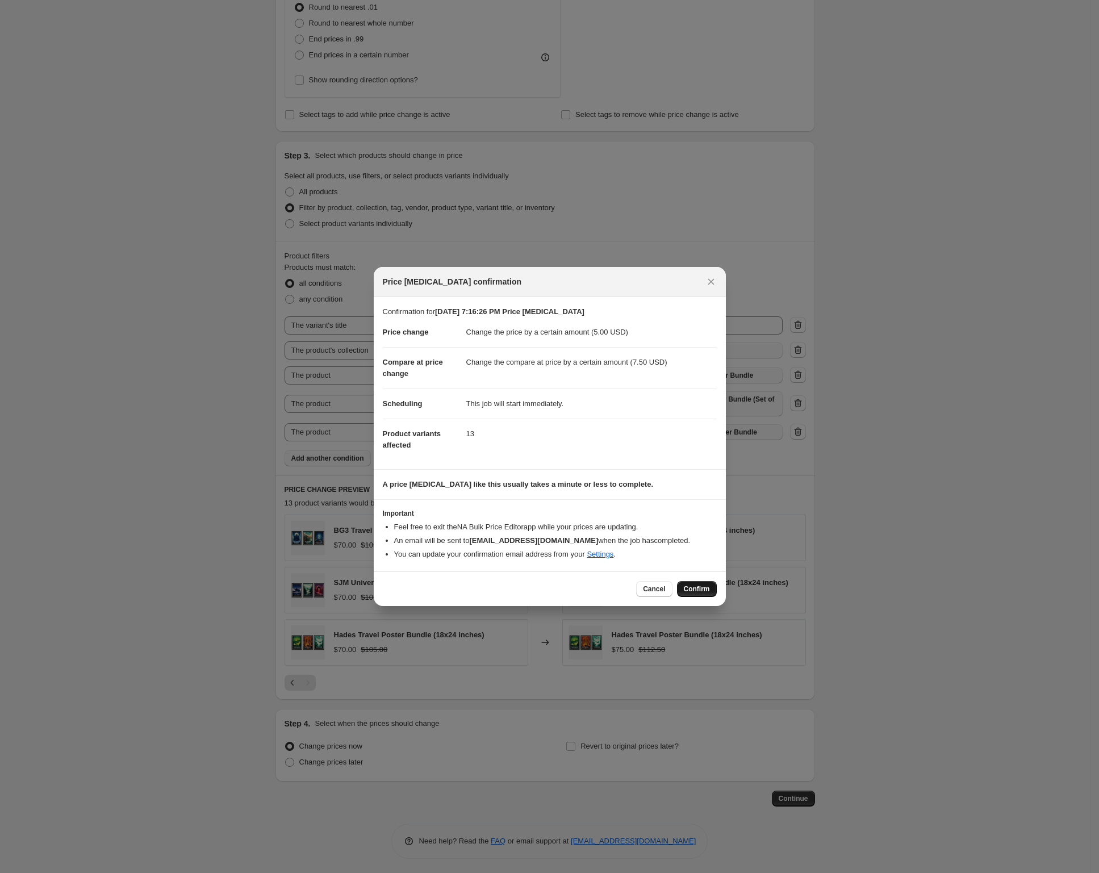
click at [698, 589] on span "Confirm" at bounding box center [697, 589] width 26 height 9
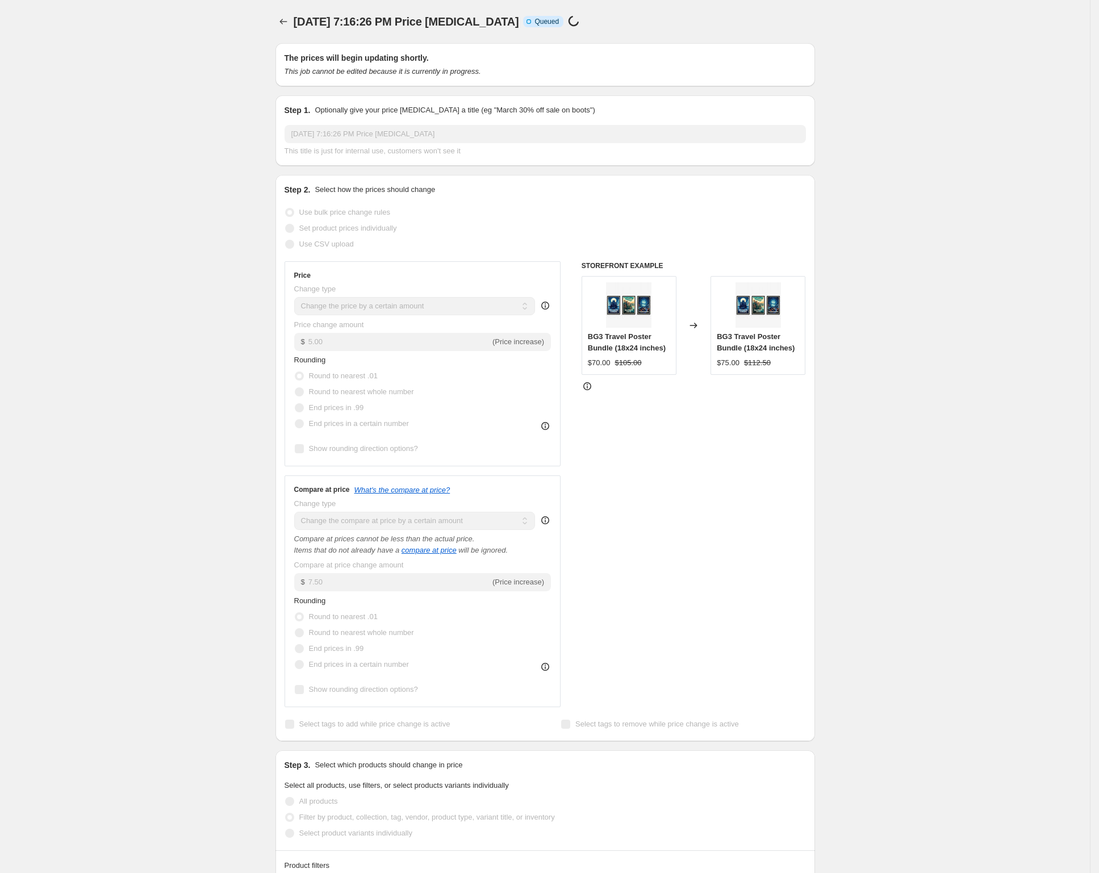
scroll to position [557, 0]
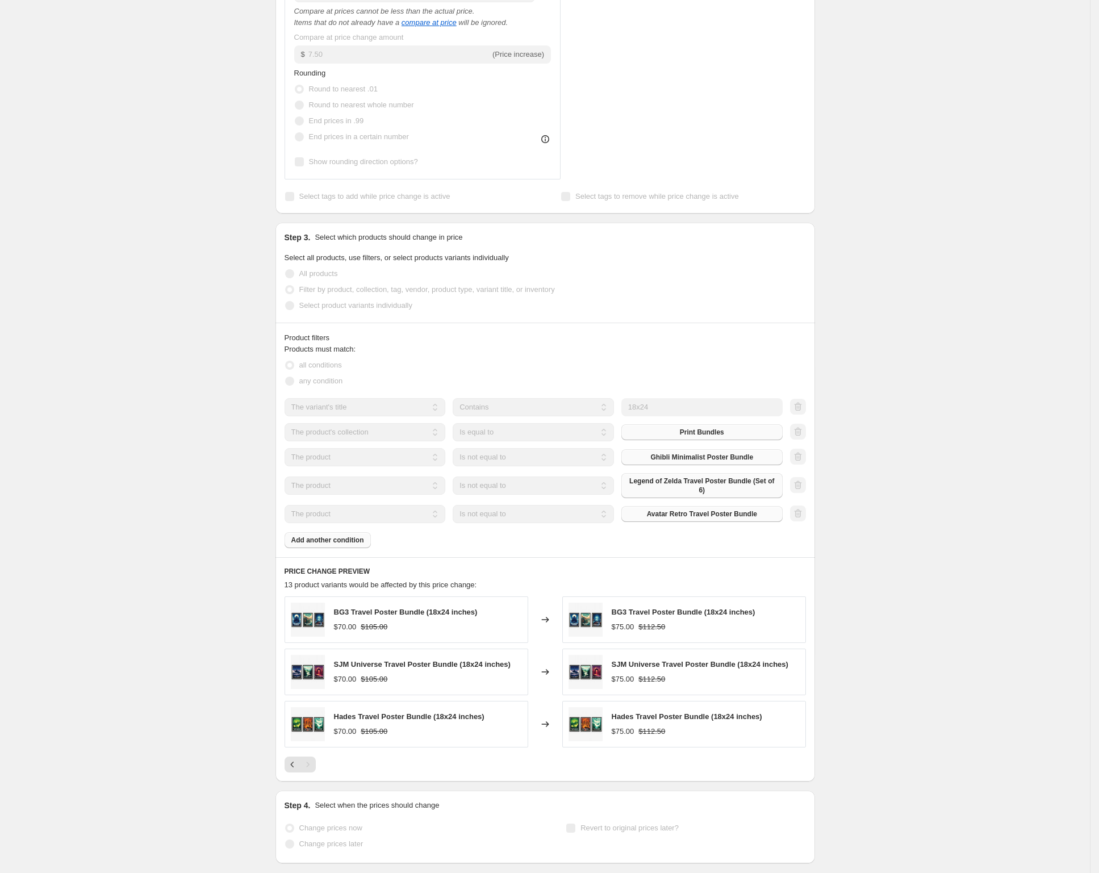
select select "by"
select select "title"
select select "contains"
select select "collection"
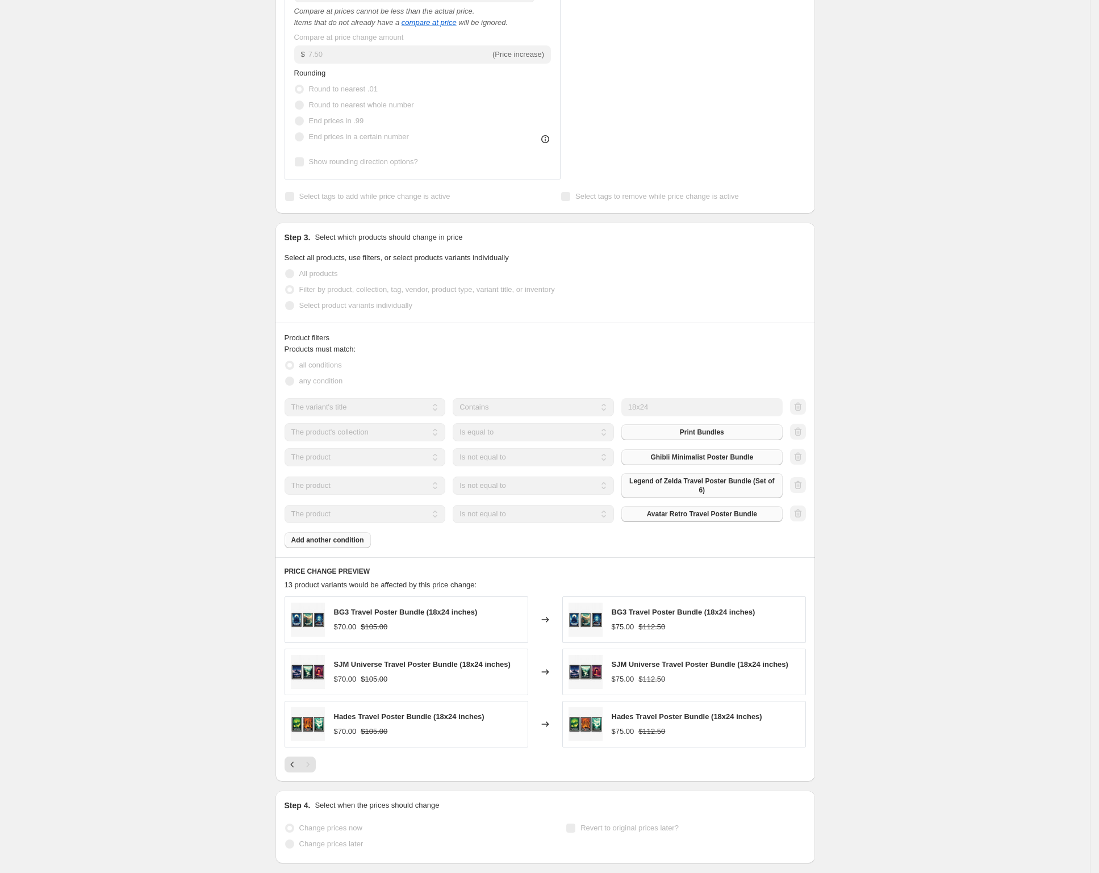
select select "not_equal"
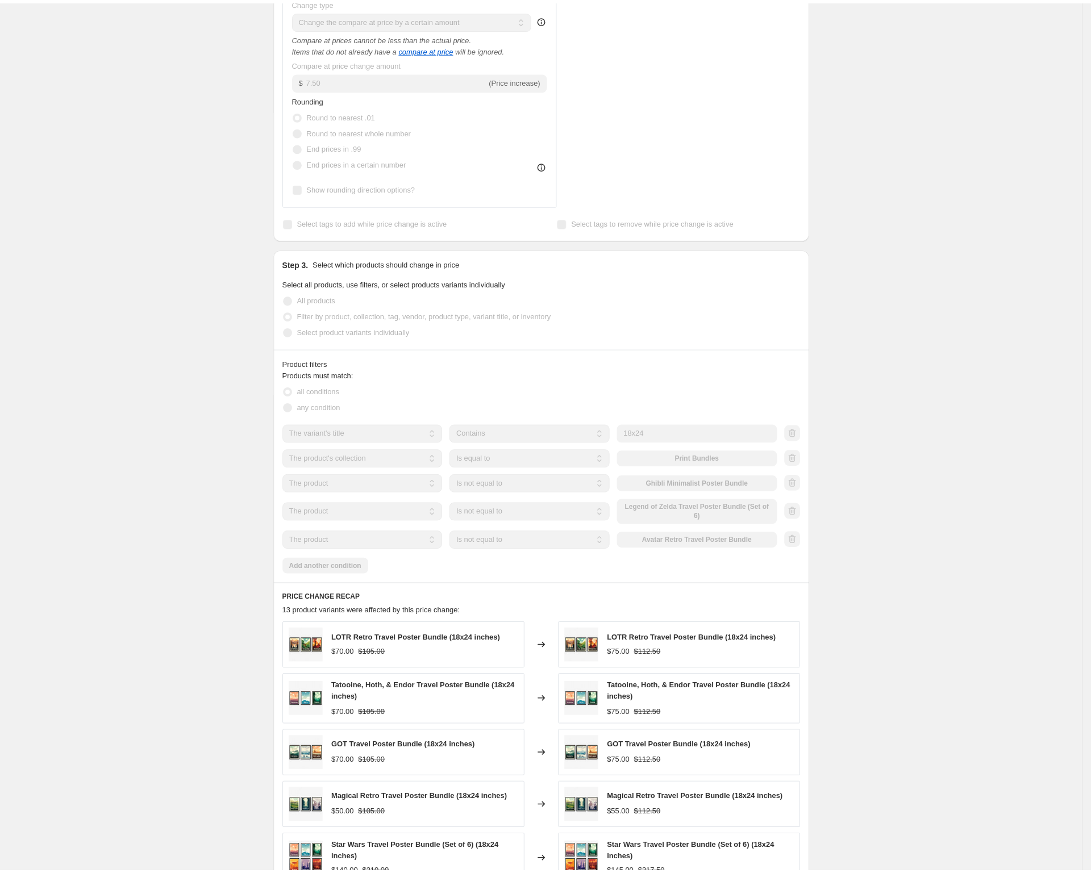
scroll to position [0, 0]
